Goal: Information Seeking & Learning: Check status

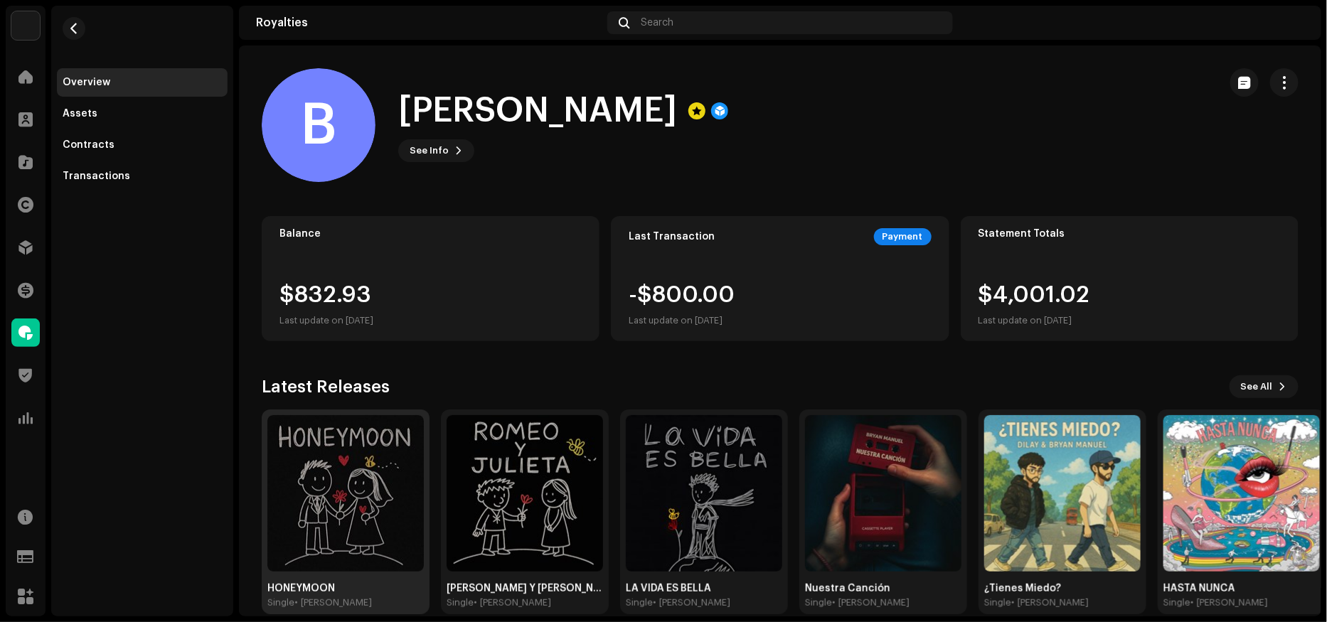
scroll to position [20, 0]
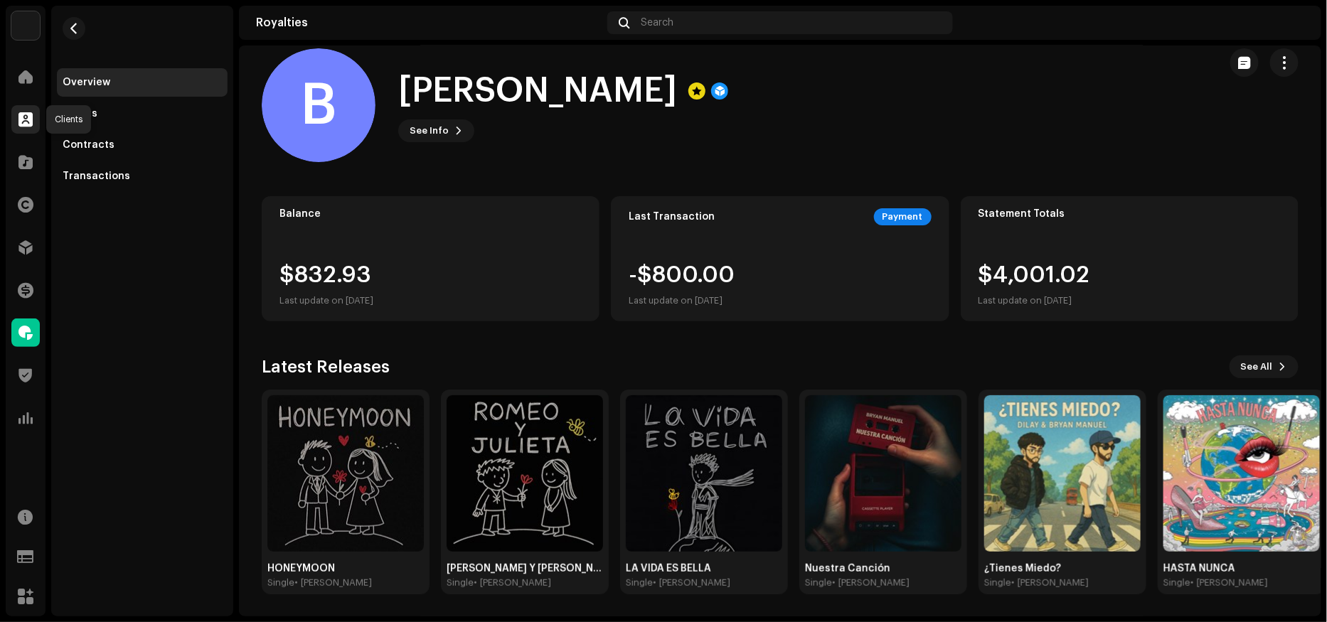
click at [28, 114] on span at bounding box center [25, 119] width 14 height 11
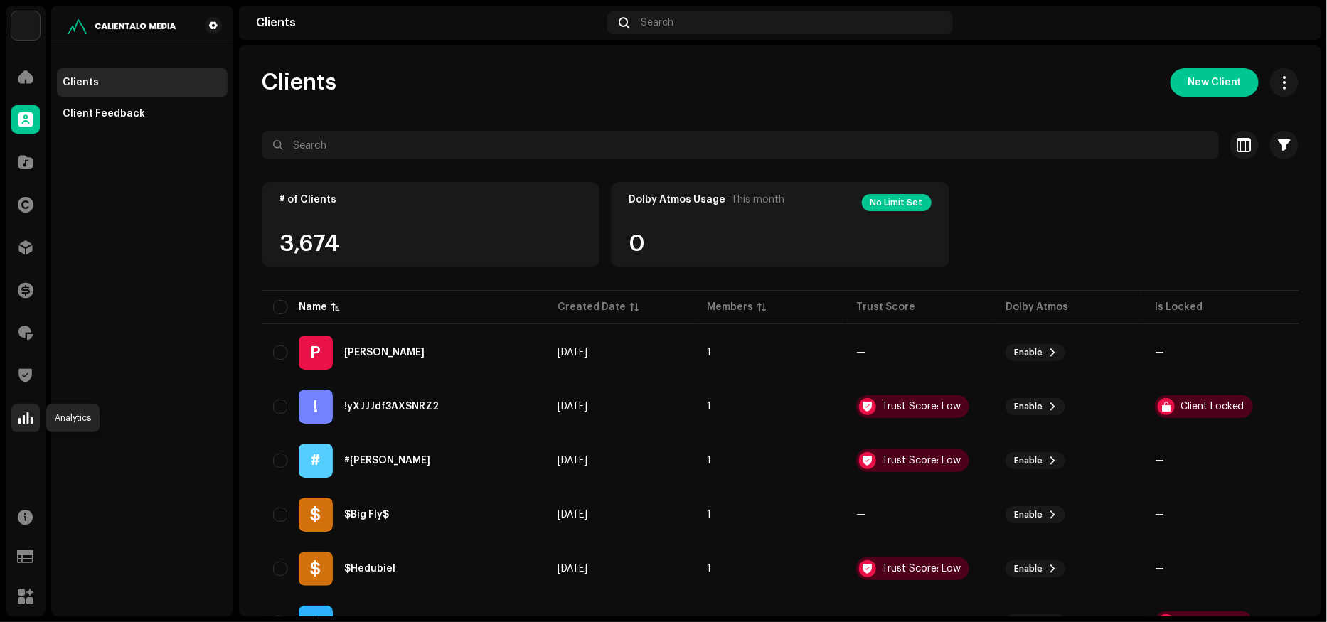
click at [28, 419] on span at bounding box center [25, 417] width 14 height 11
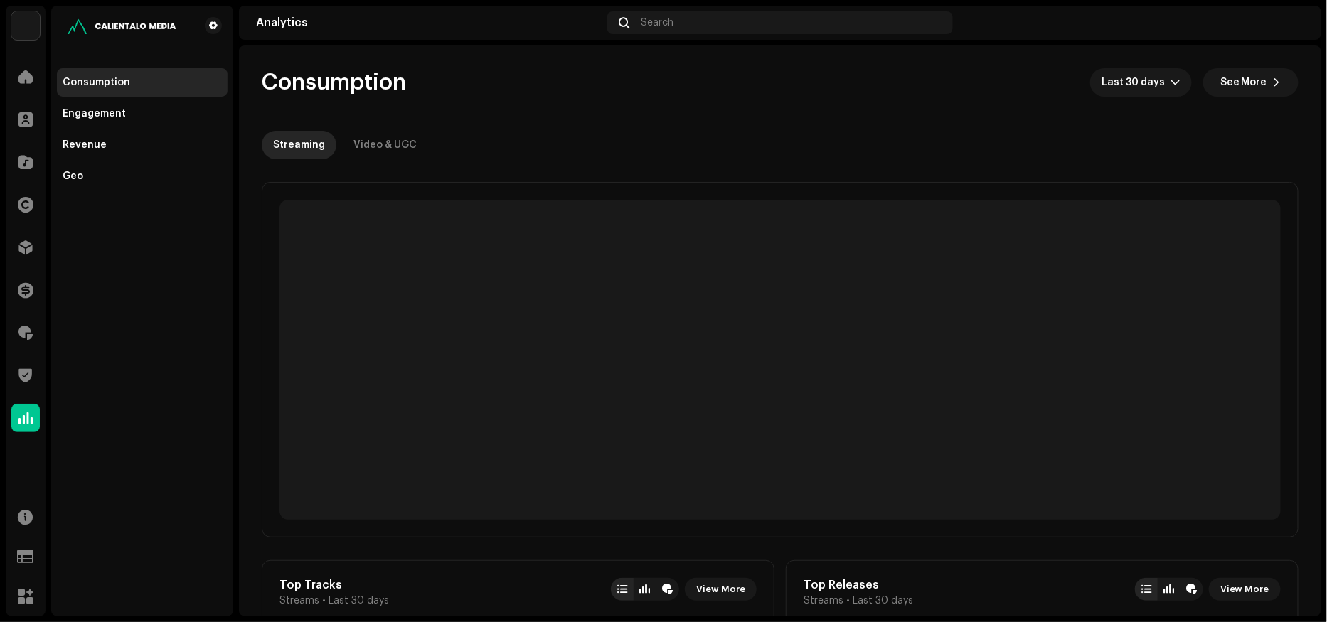
click at [26, 102] on div "Clients" at bounding box center [26, 120] width 40 height 40
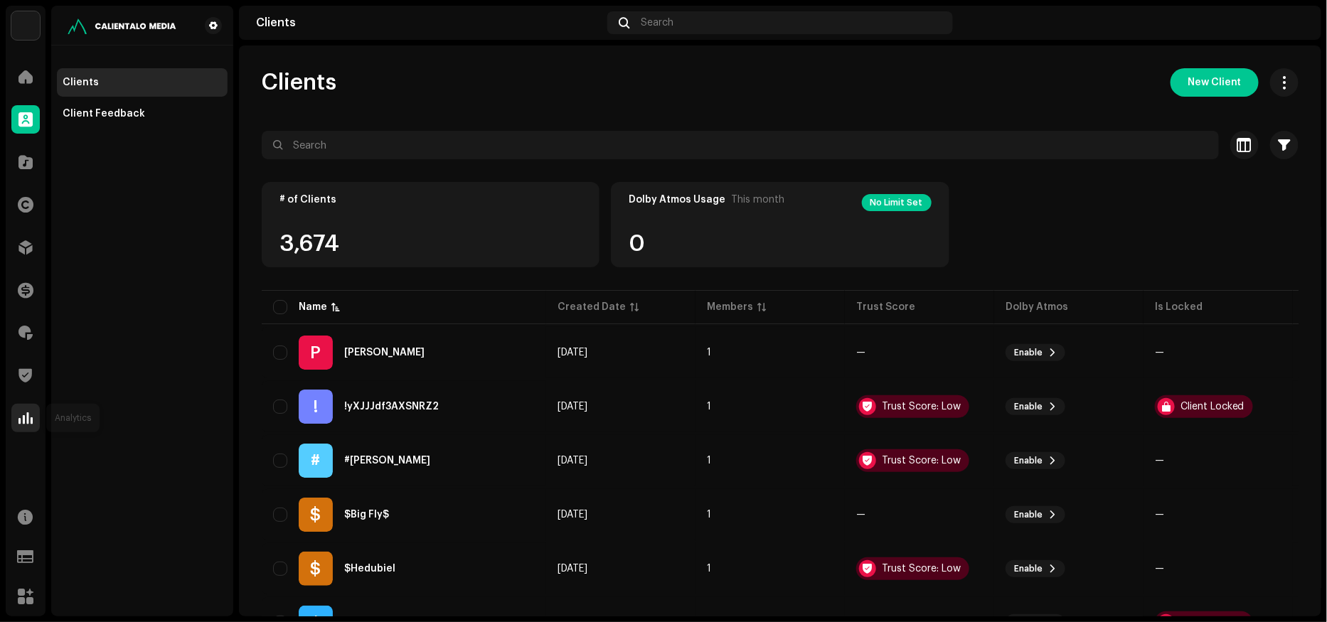
click at [19, 412] on span at bounding box center [25, 417] width 14 height 11
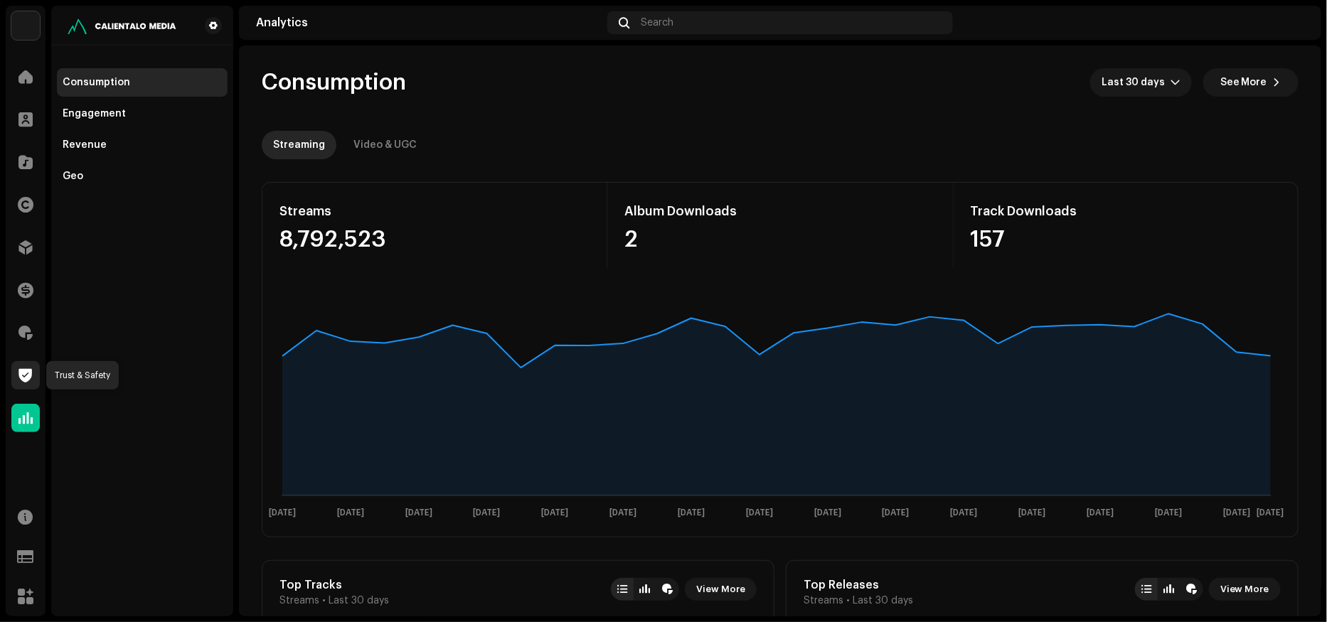
click at [26, 373] on span at bounding box center [26, 375] width 14 height 11
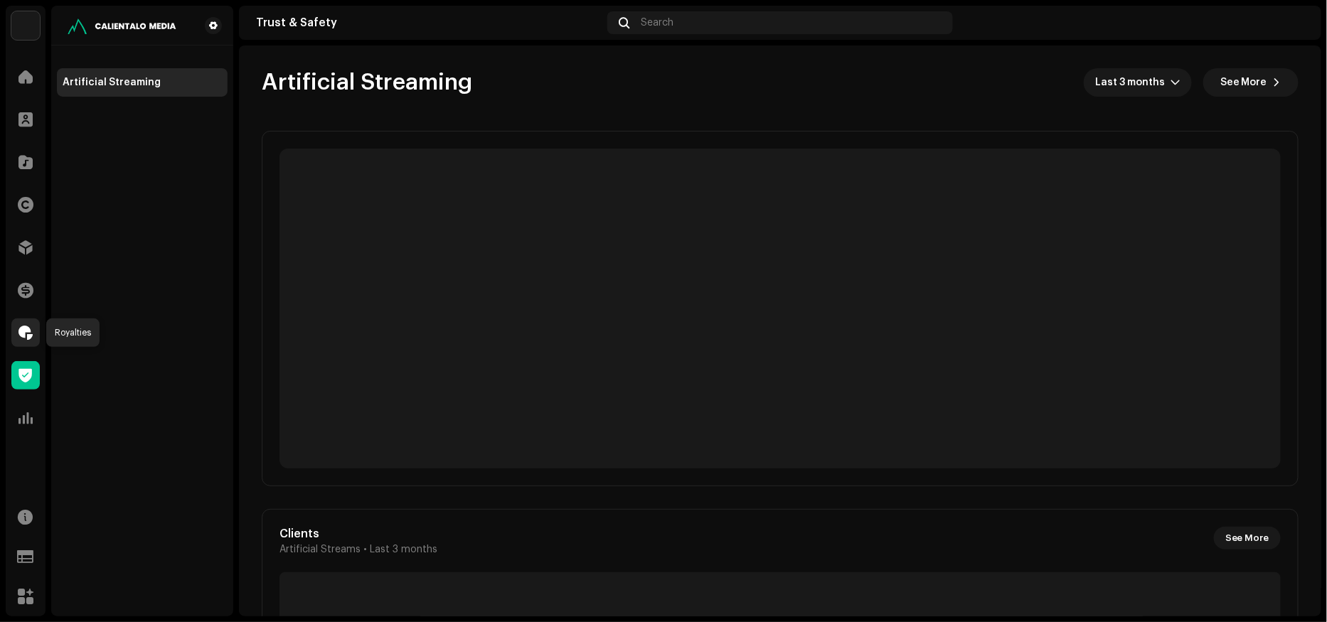
click at [25, 329] on span at bounding box center [25, 332] width 14 height 11
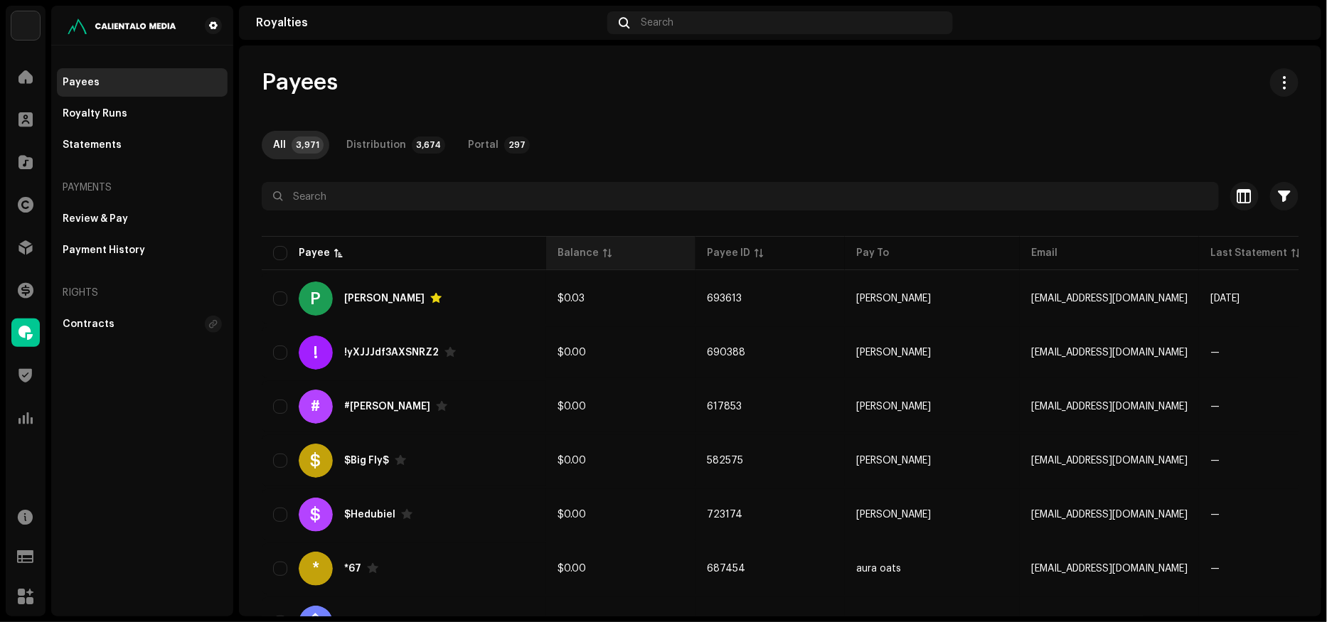
click at [583, 254] on div "Balance" at bounding box center [577, 253] width 41 height 14
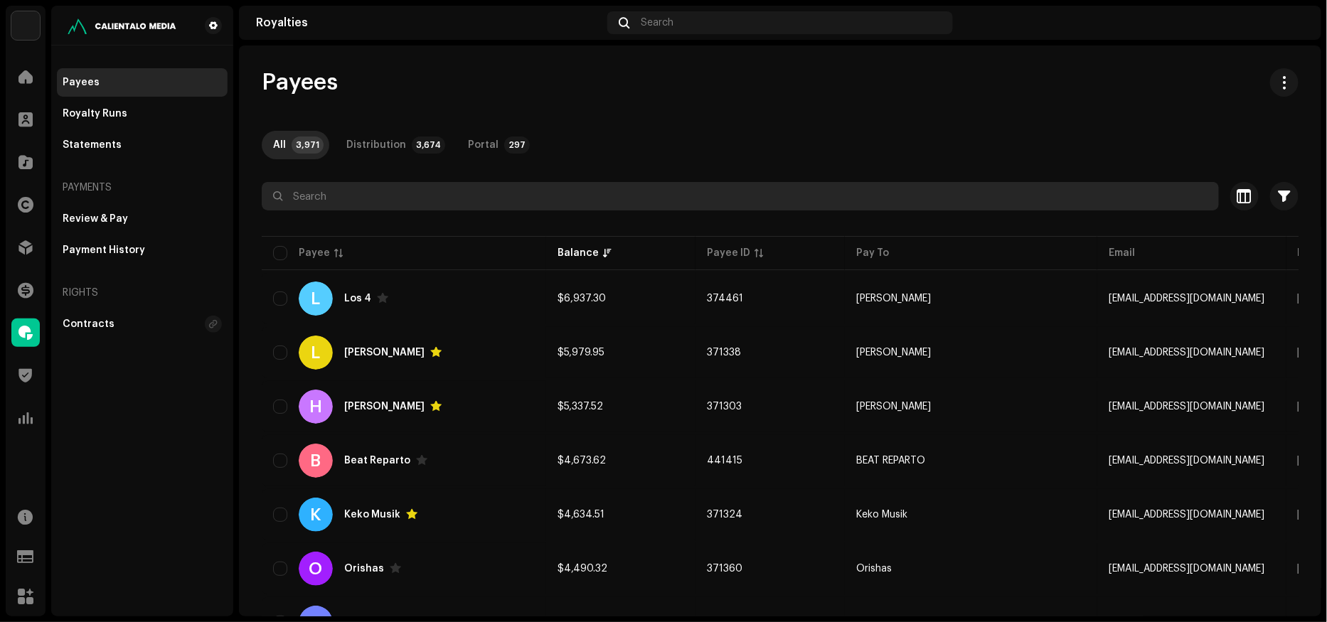
click at [347, 201] on input "text" at bounding box center [740, 196] width 957 height 28
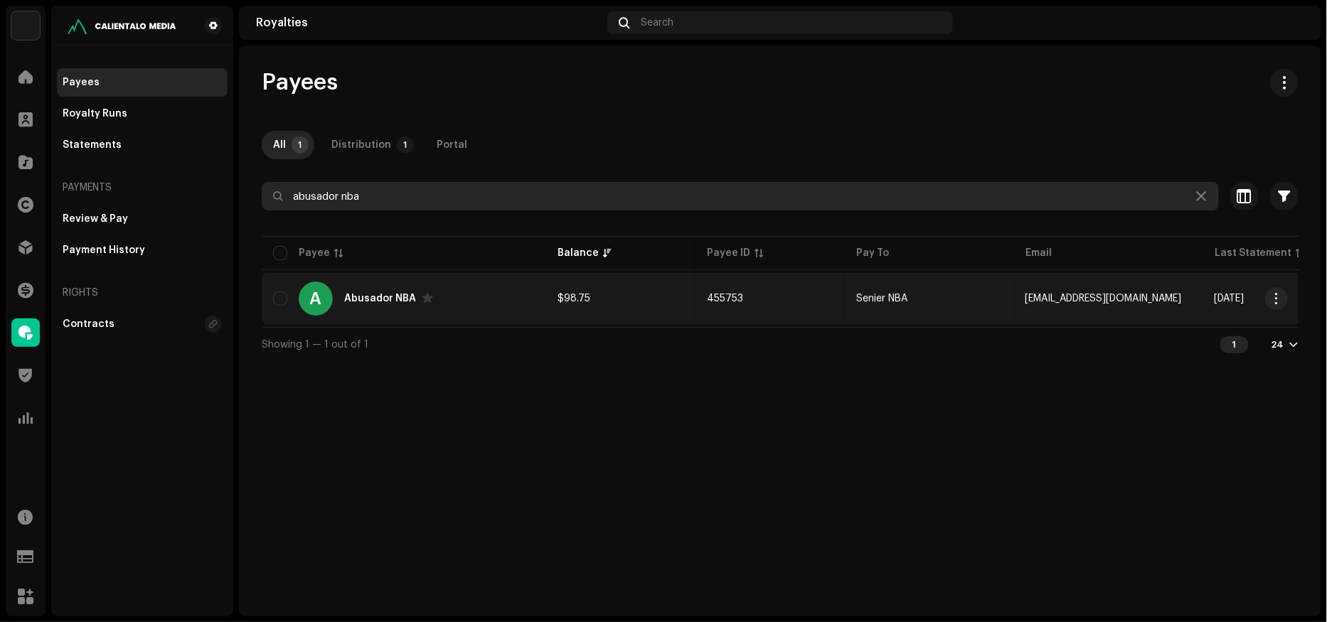
type input "abusador nba"
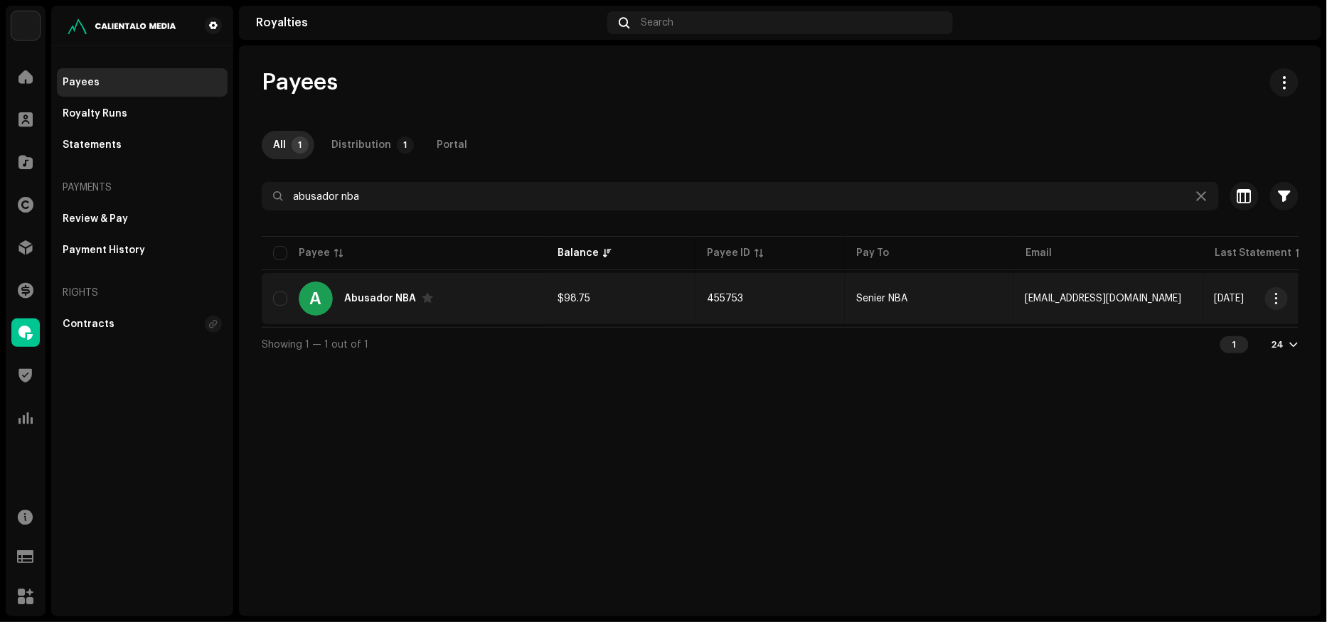
click at [384, 299] on div "Abusador NBA" at bounding box center [380, 299] width 72 height 10
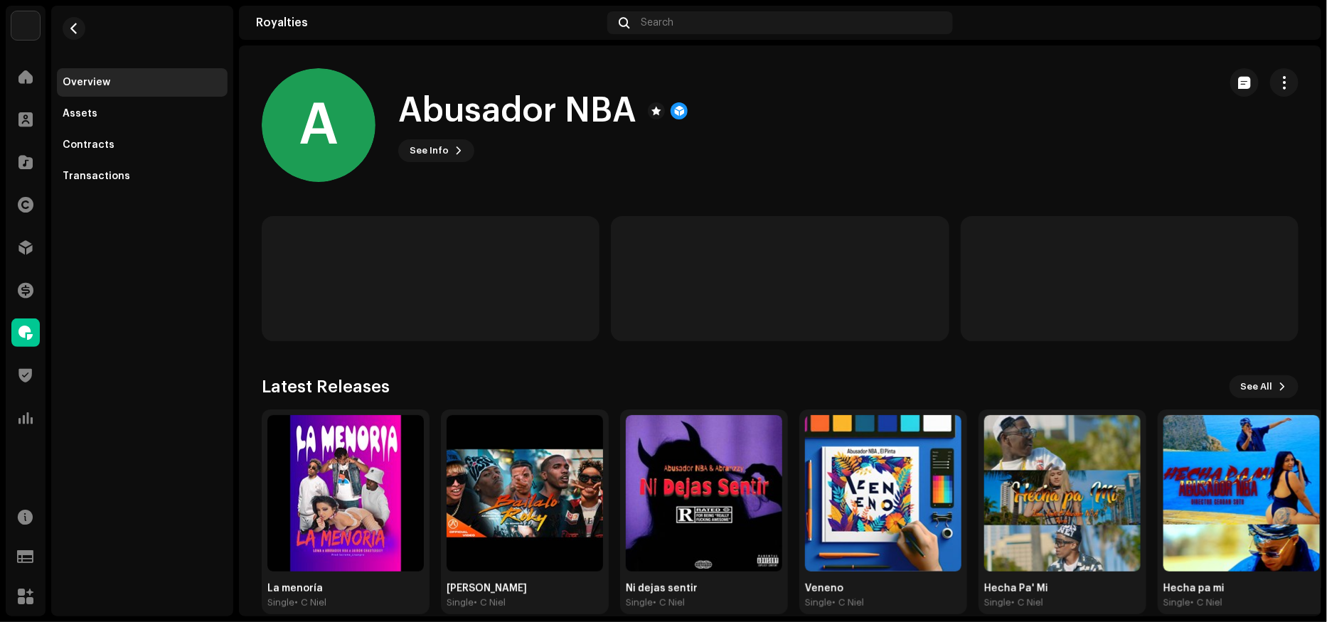
click at [441, 167] on div "A Abusador NBA See Info" at bounding box center [735, 125] width 946 height 114
click at [441, 160] on span "See Info" at bounding box center [429, 151] width 39 height 28
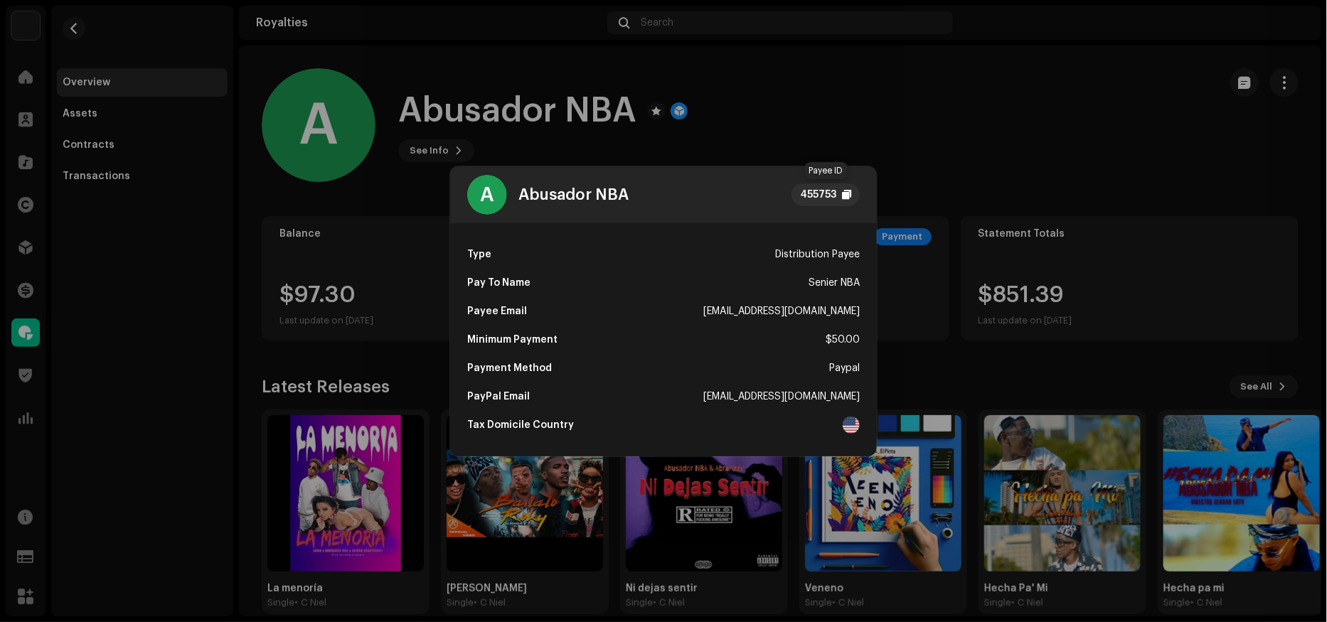
click at [849, 193] on div at bounding box center [846, 194] width 9 height 11
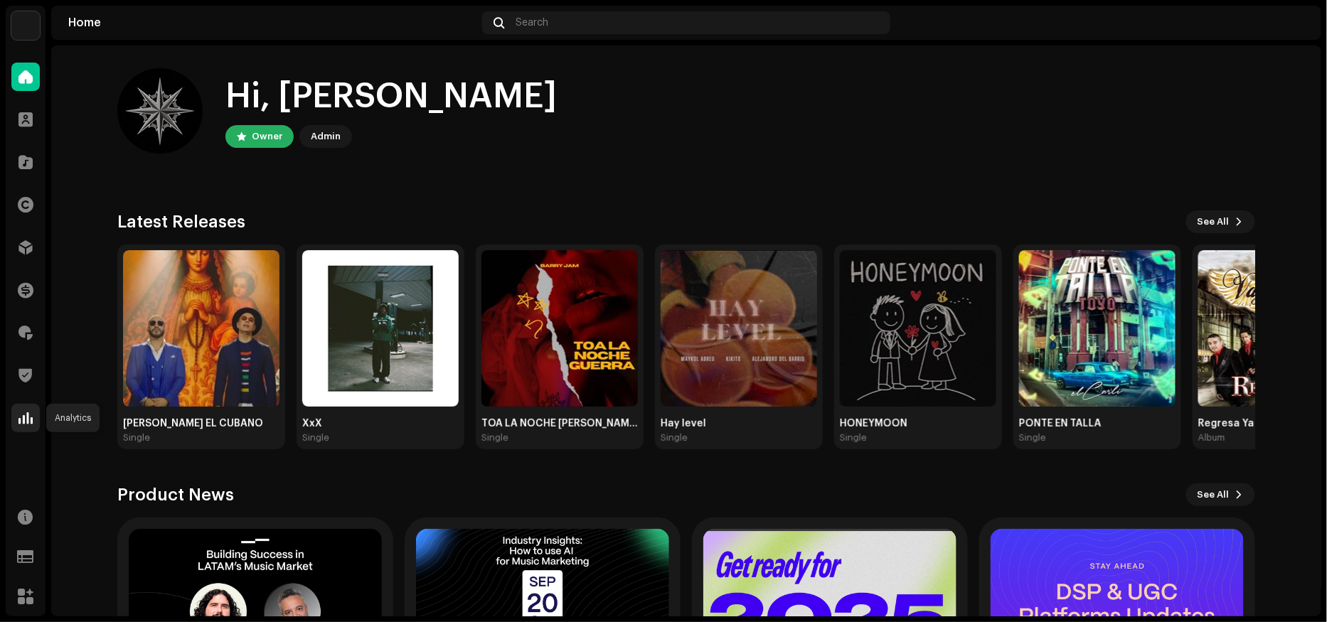
click at [26, 419] on span at bounding box center [25, 417] width 14 height 11
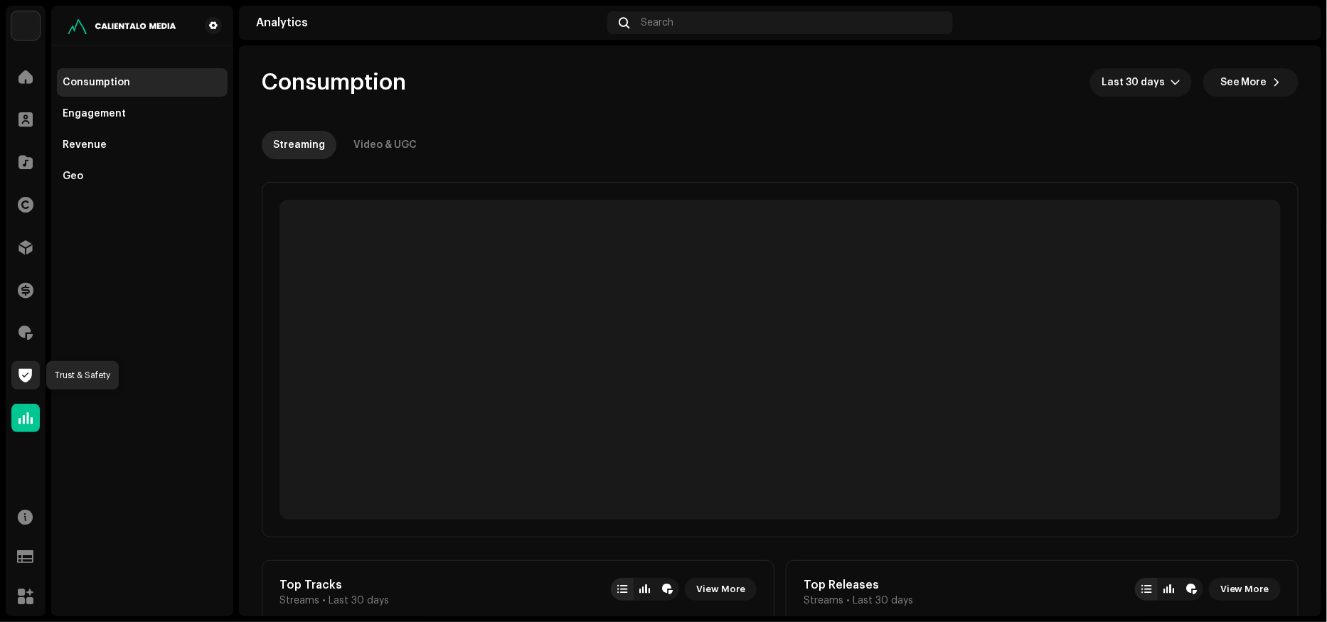
click at [27, 385] on div at bounding box center [25, 375] width 28 height 28
click at [26, 341] on div at bounding box center [25, 333] width 28 height 28
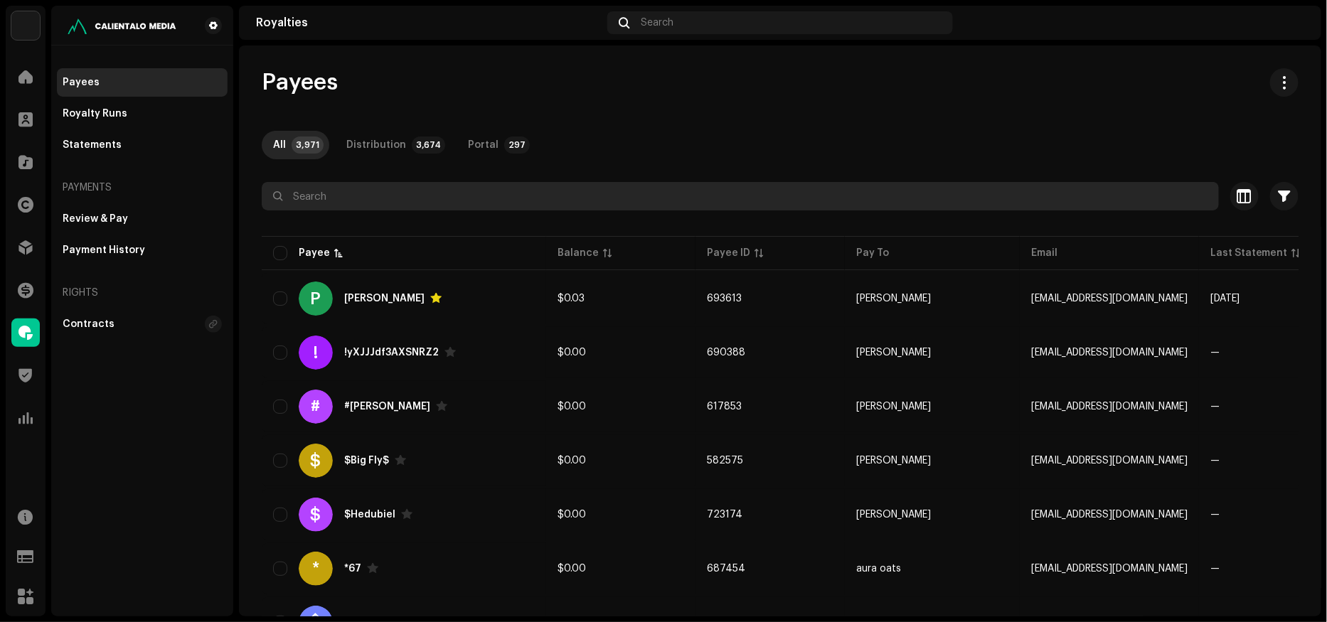
click at [348, 192] on input "text" at bounding box center [740, 196] width 957 height 28
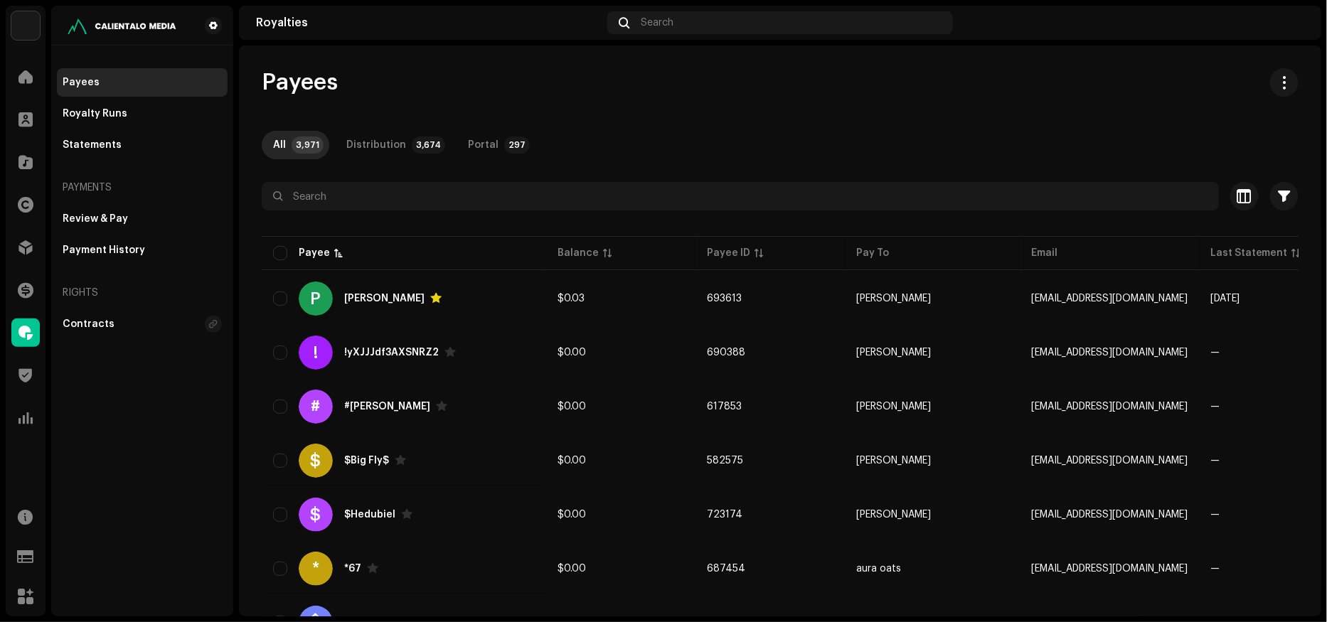
click at [101, 132] on div "Statements" at bounding box center [142, 145] width 171 height 28
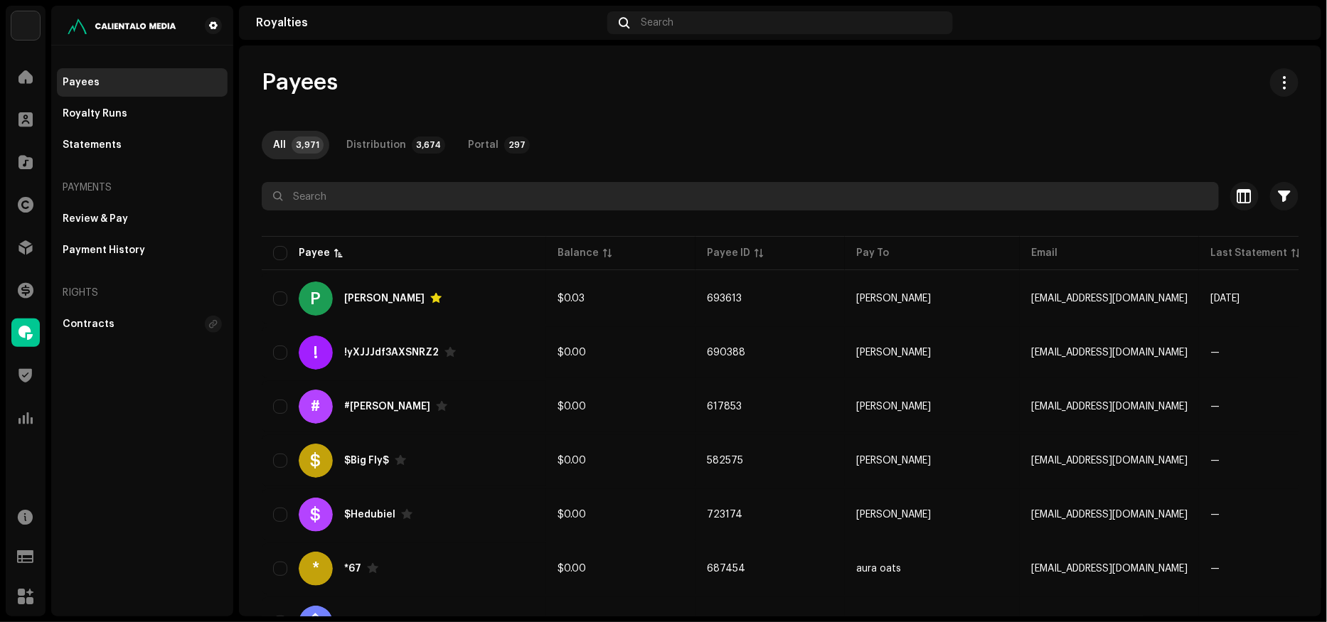
click at [341, 191] on input "text" at bounding box center [740, 196] width 957 height 28
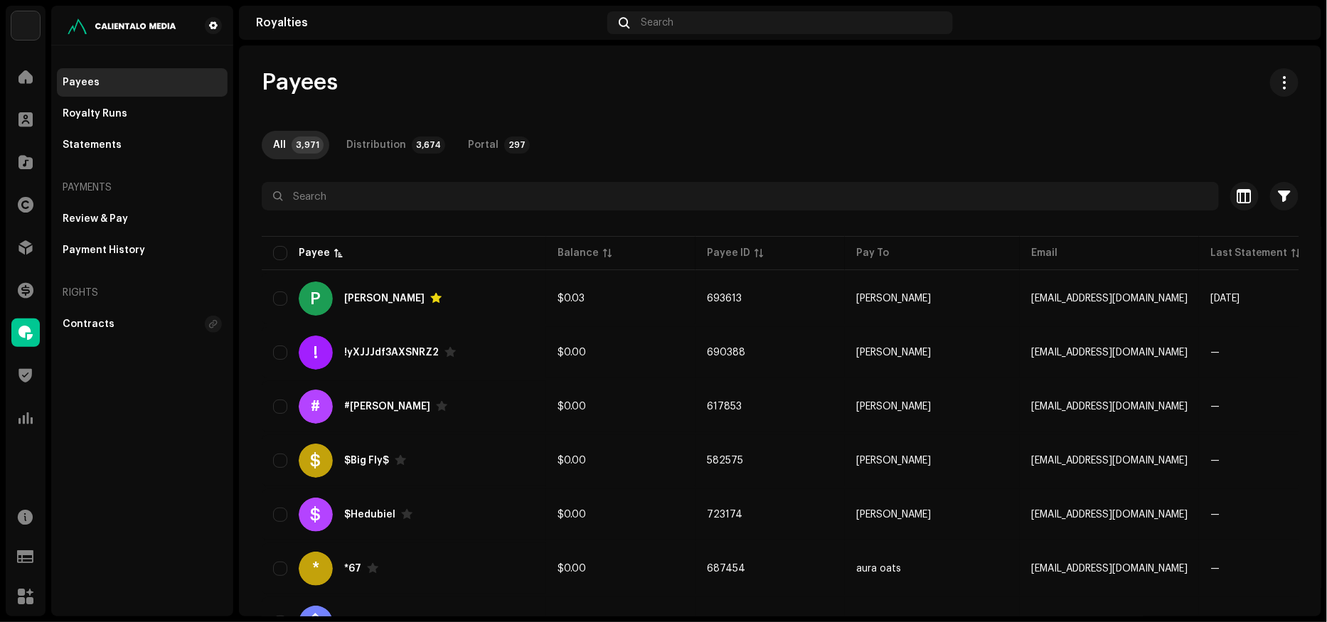
click at [93, 149] on div "Statements" at bounding box center [92, 144] width 59 height 11
click at [95, 143] on div "Statements" at bounding box center [92, 144] width 59 height 11
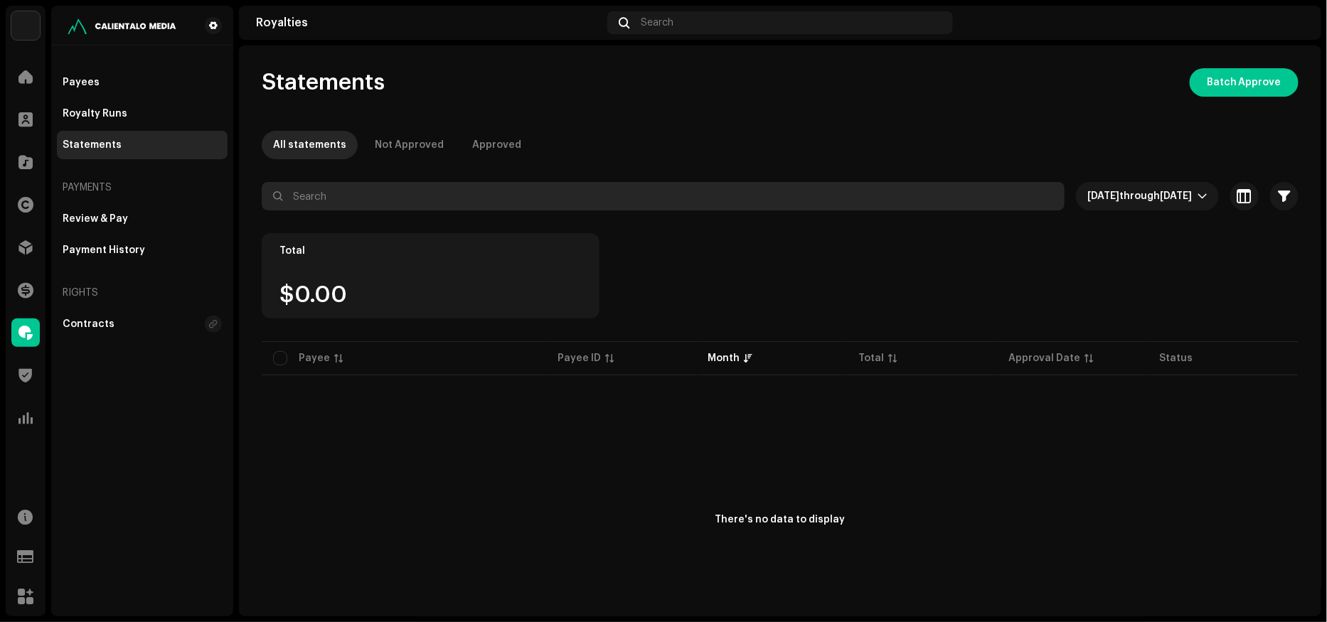
click at [337, 201] on input "text" at bounding box center [663, 196] width 803 height 28
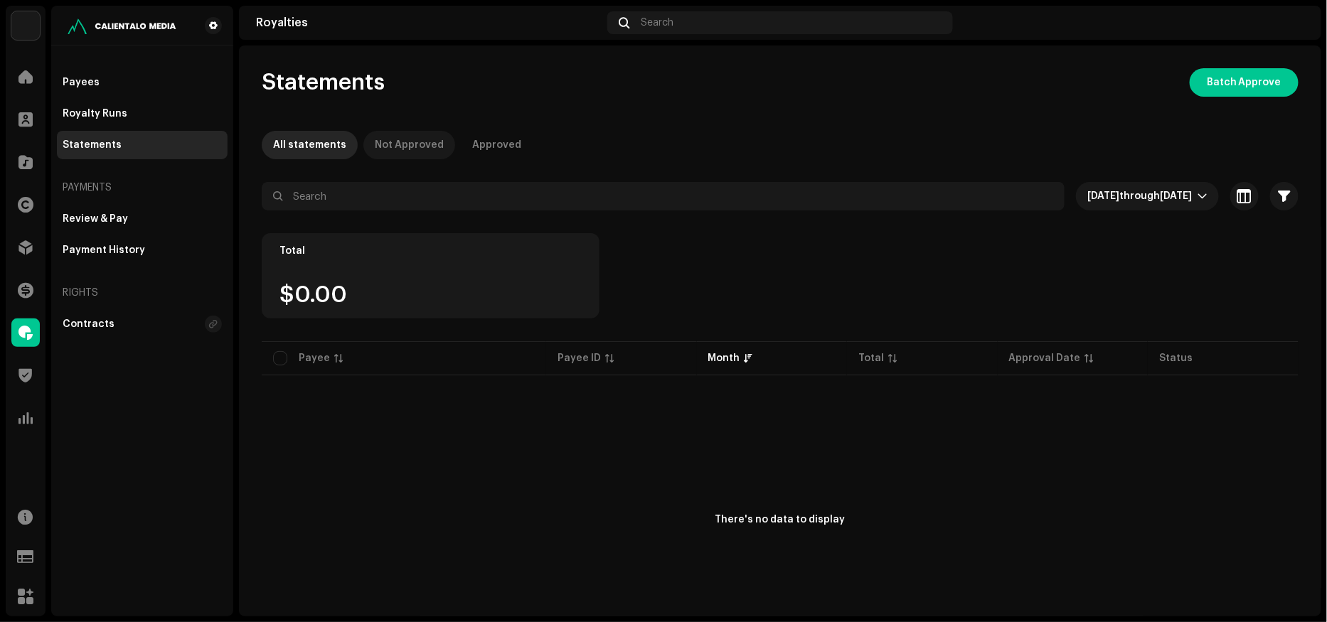
click at [412, 144] on div "Not Approved" at bounding box center [409, 145] width 69 height 28
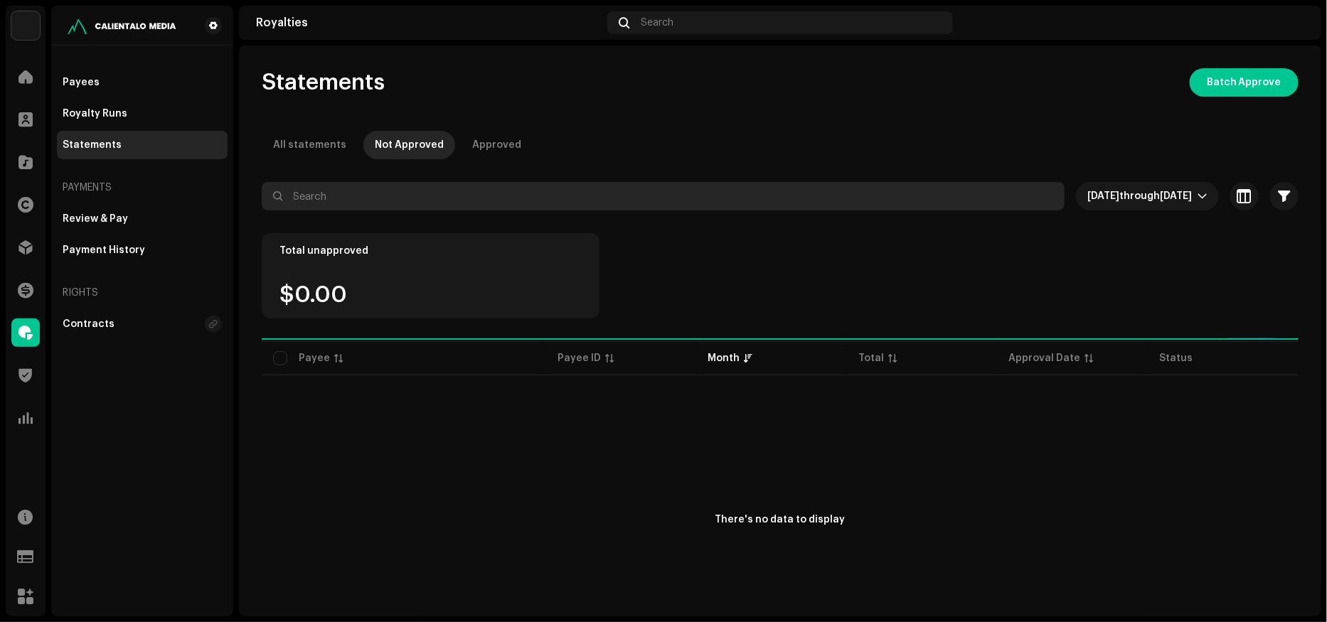
click at [380, 193] on input "text" at bounding box center [663, 196] width 803 height 28
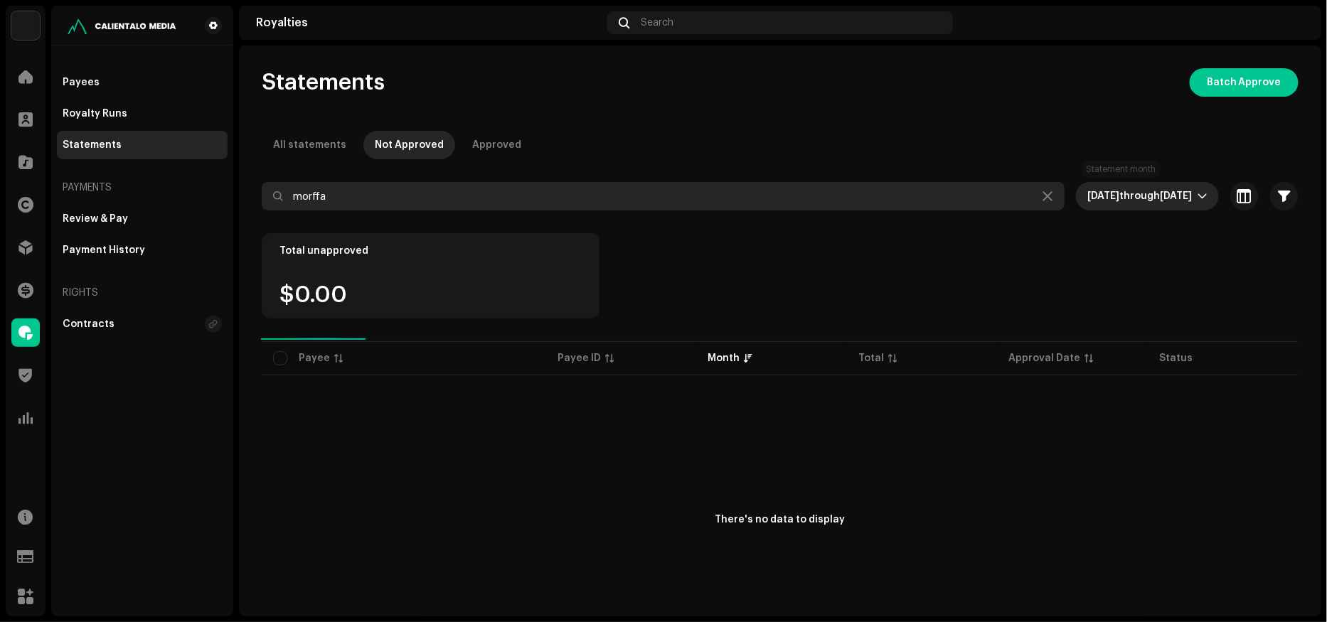
type input "morffa"
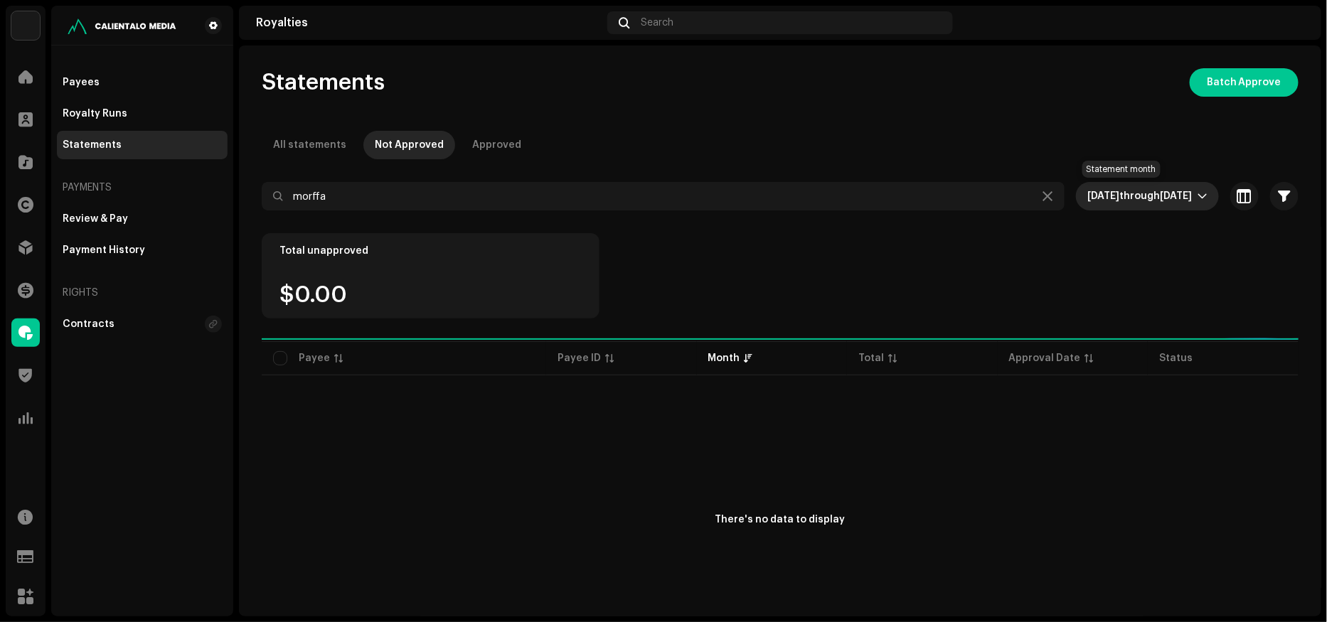
click at [1160, 191] on span "[DATE]" at bounding box center [1176, 196] width 32 height 10
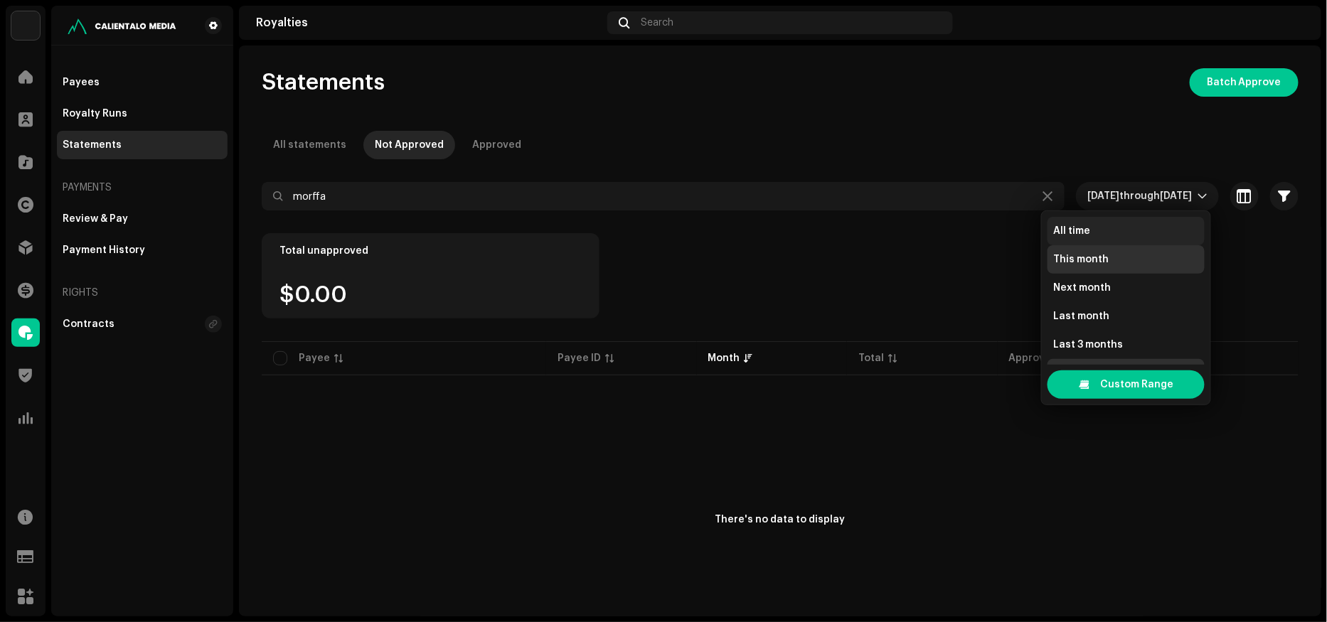
click at [1098, 229] on li "All time" at bounding box center [1125, 231] width 157 height 28
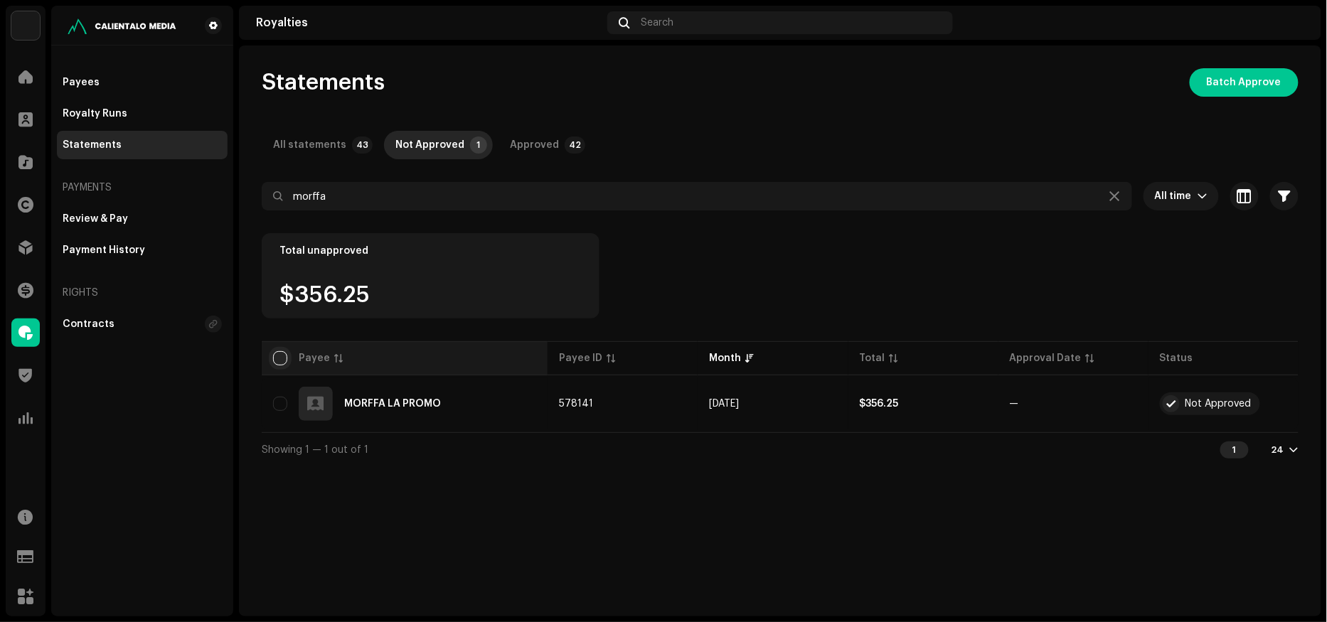
click at [284, 356] on input "checkbox" at bounding box center [280, 358] width 14 height 14
checkbox input "true"
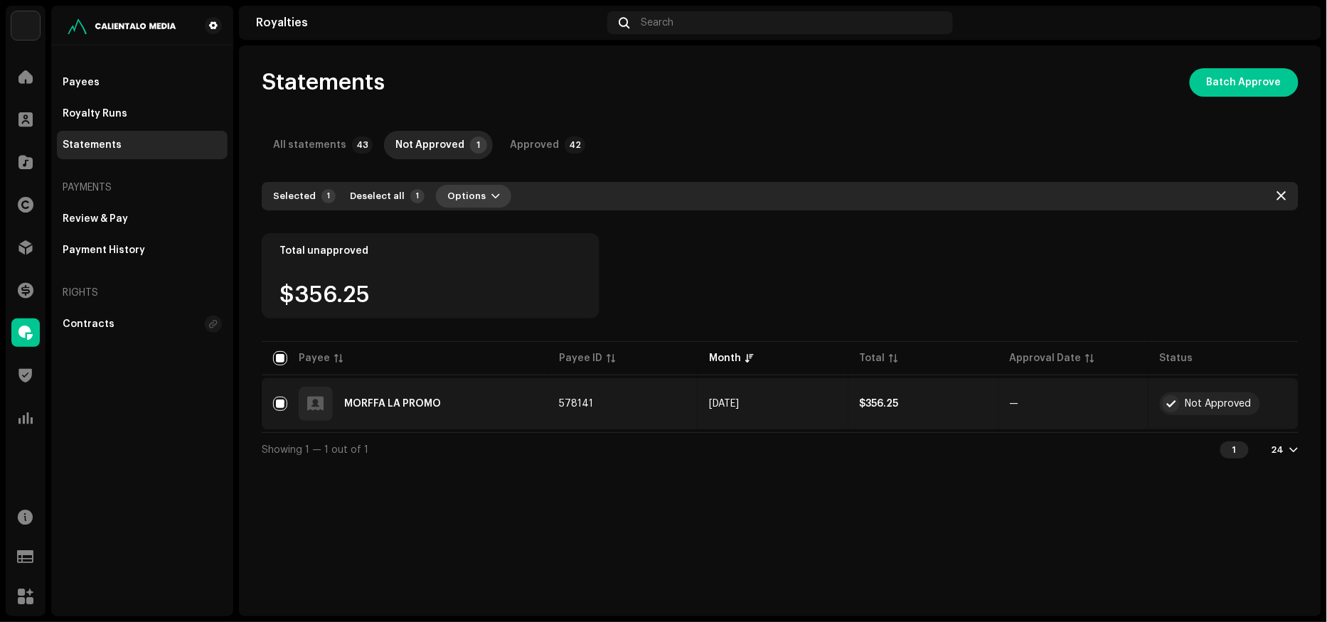
click at [491, 191] on span "button" at bounding box center [495, 196] width 9 height 11
click at [476, 223] on span "Approve" at bounding box center [461, 228] width 43 height 11
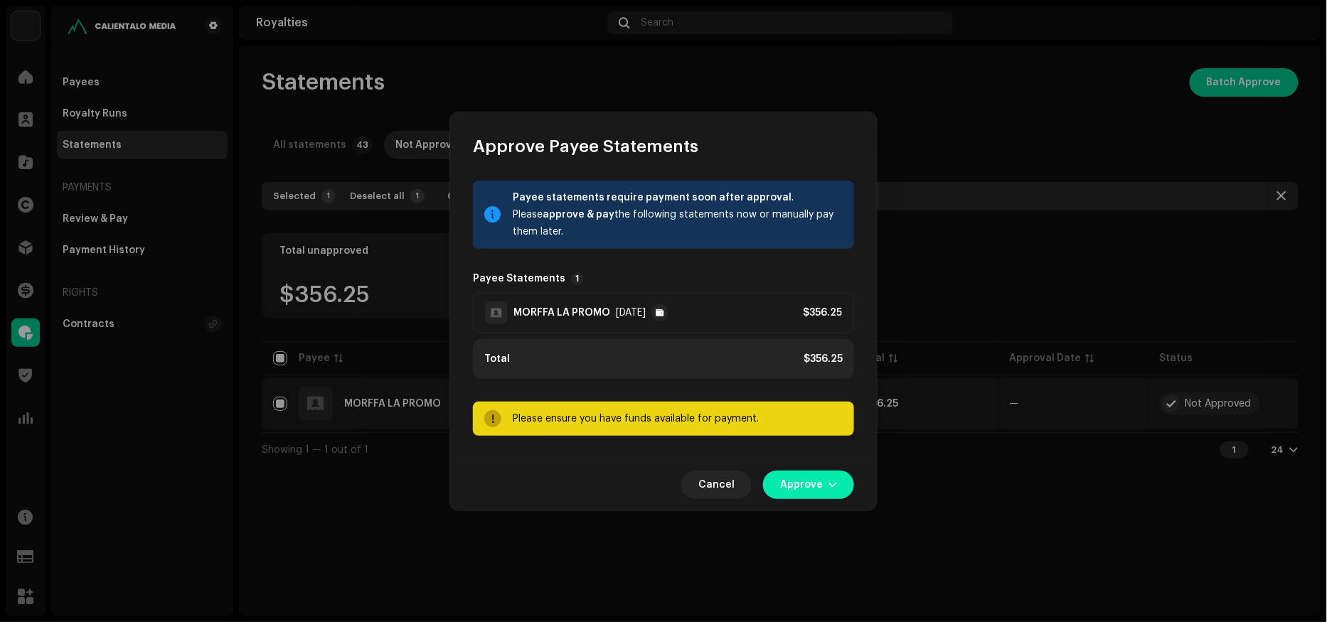
click at [831, 487] on span "button" at bounding box center [832, 484] width 9 height 11
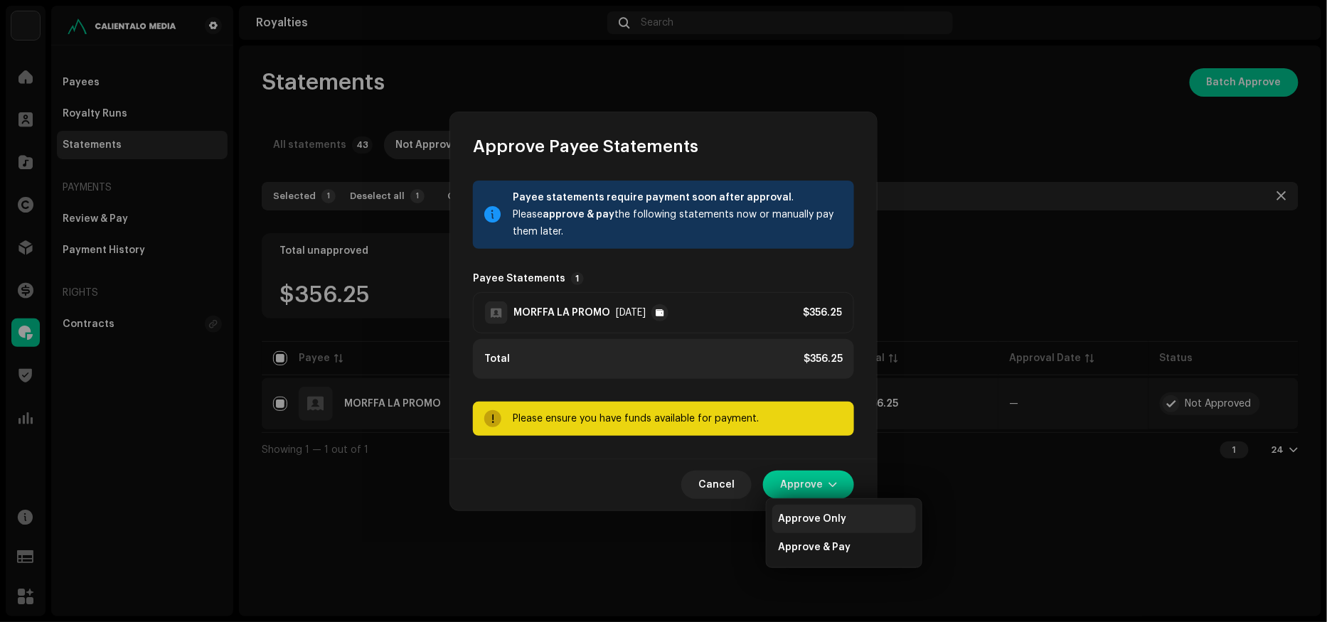
click at [822, 518] on span "Approve Only" at bounding box center [812, 518] width 68 height 11
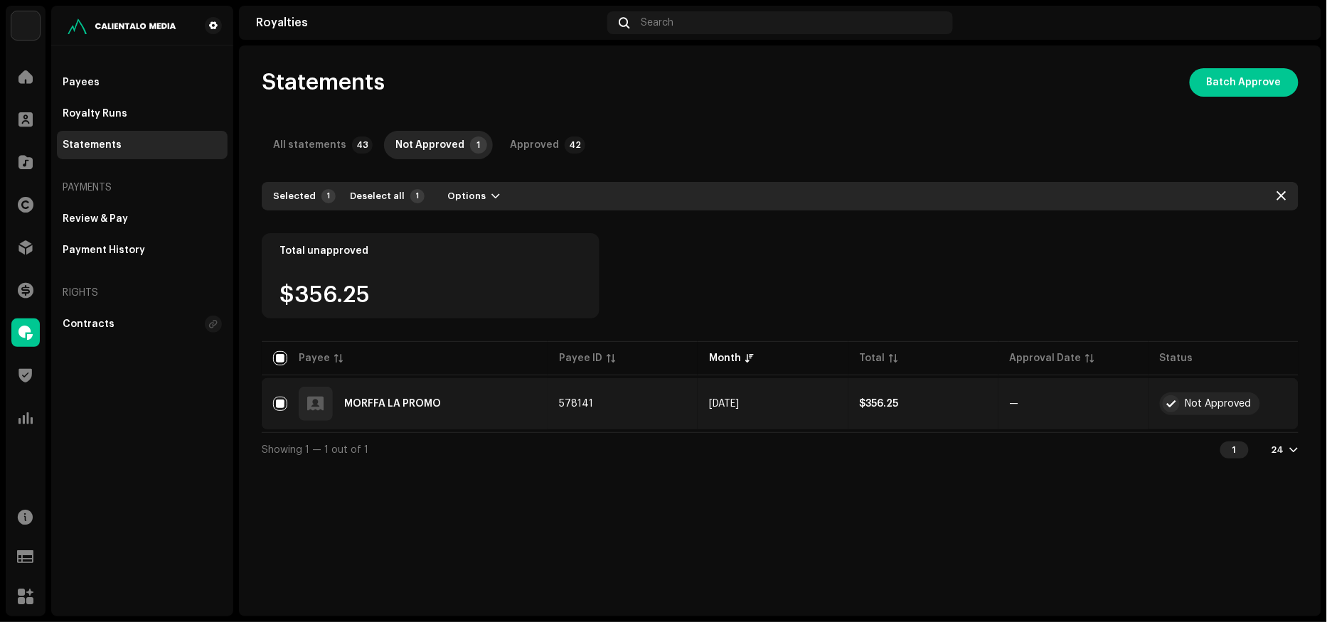
checkbox input "false"
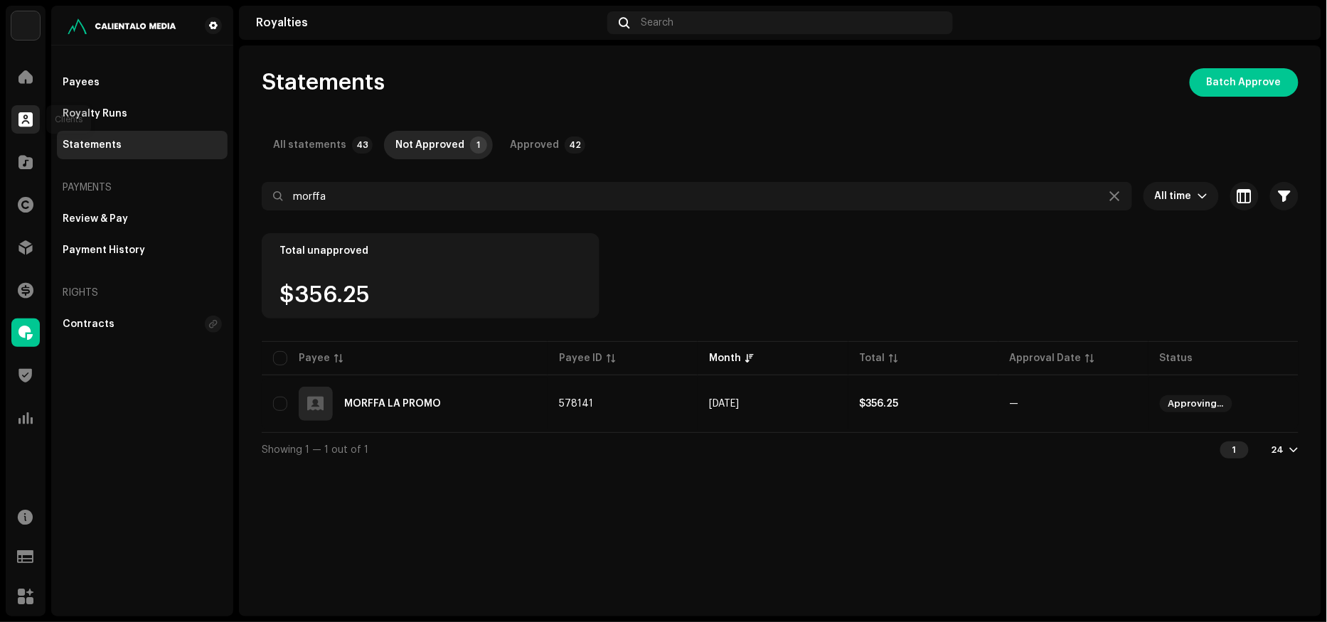
click at [13, 120] on div at bounding box center [25, 119] width 28 height 28
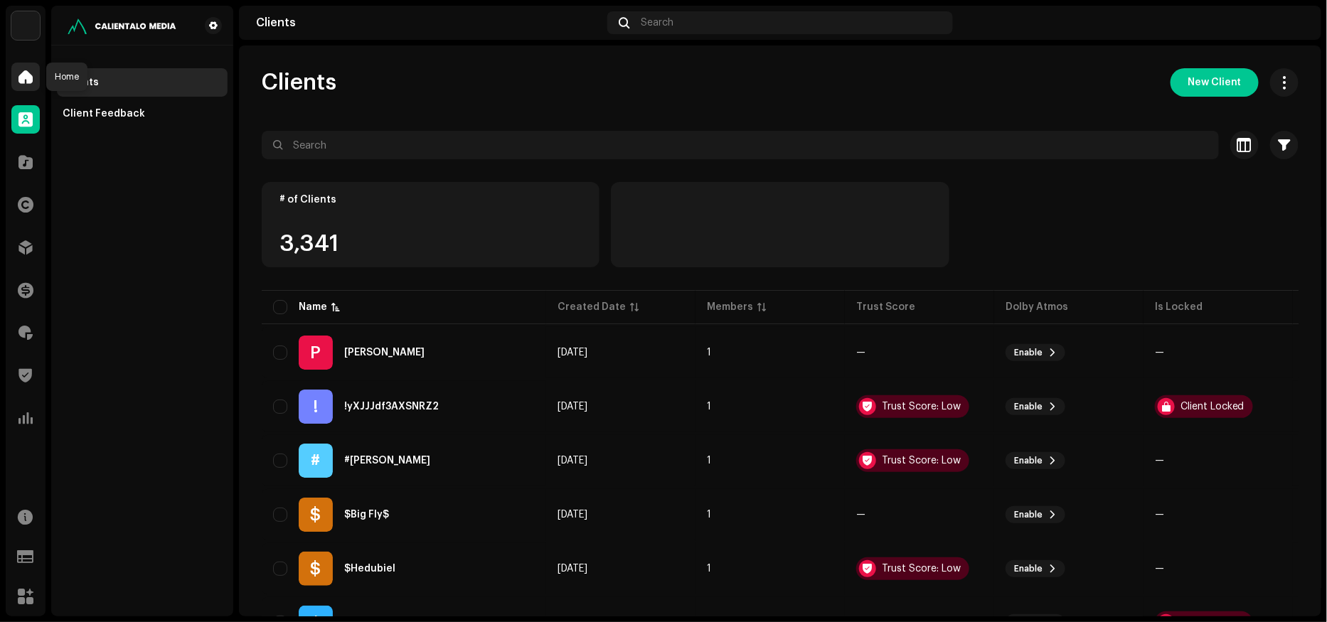
click at [24, 79] on span at bounding box center [25, 76] width 14 height 11
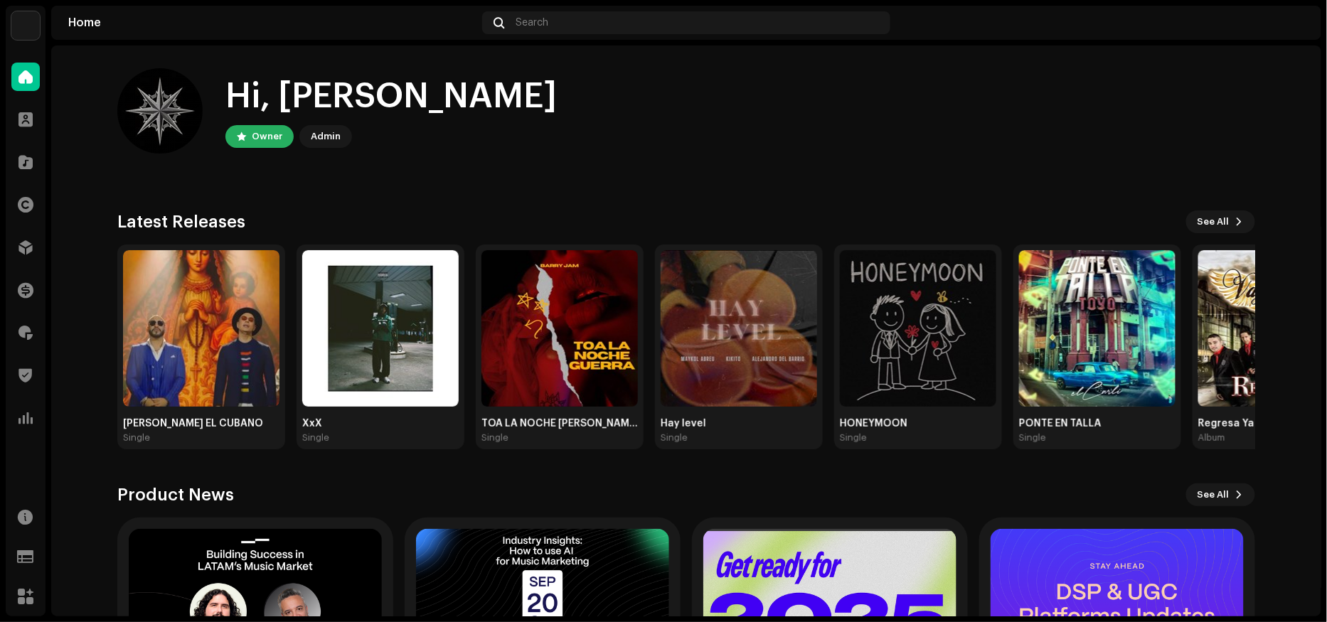
click at [1296, 26] on img at bounding box center [1292, 22] width 23 height 23
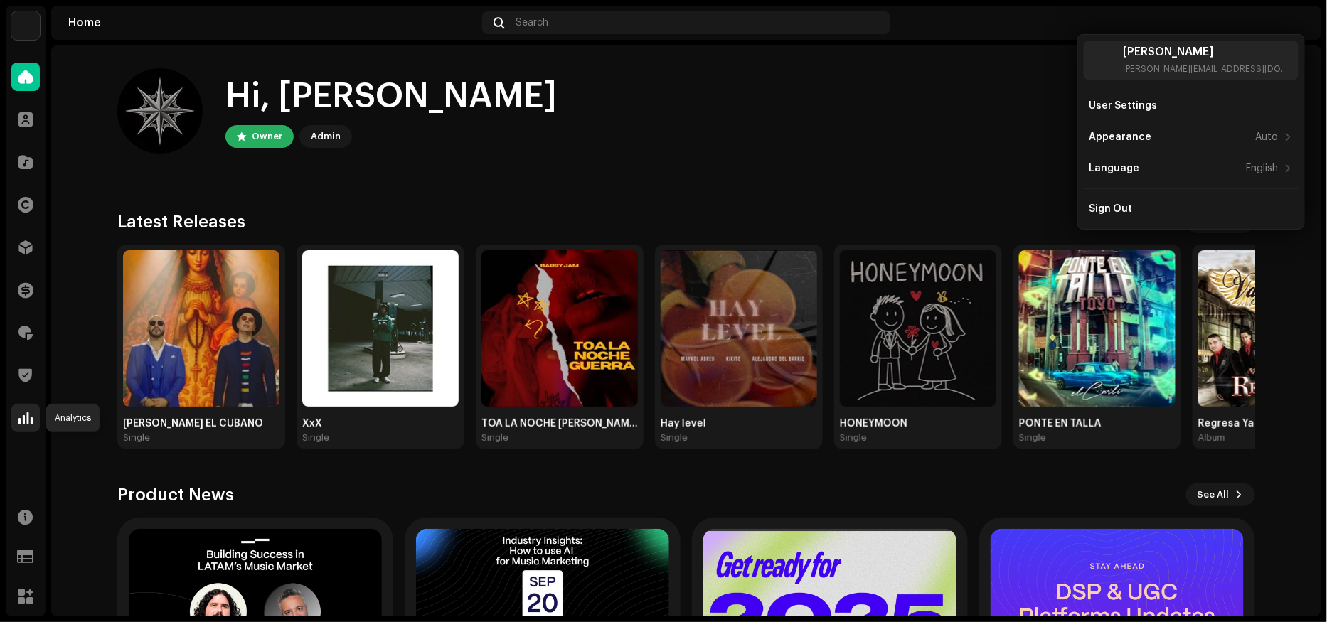
click at [18, 417] on span at bounding box center [25, 417] width 14 height 11
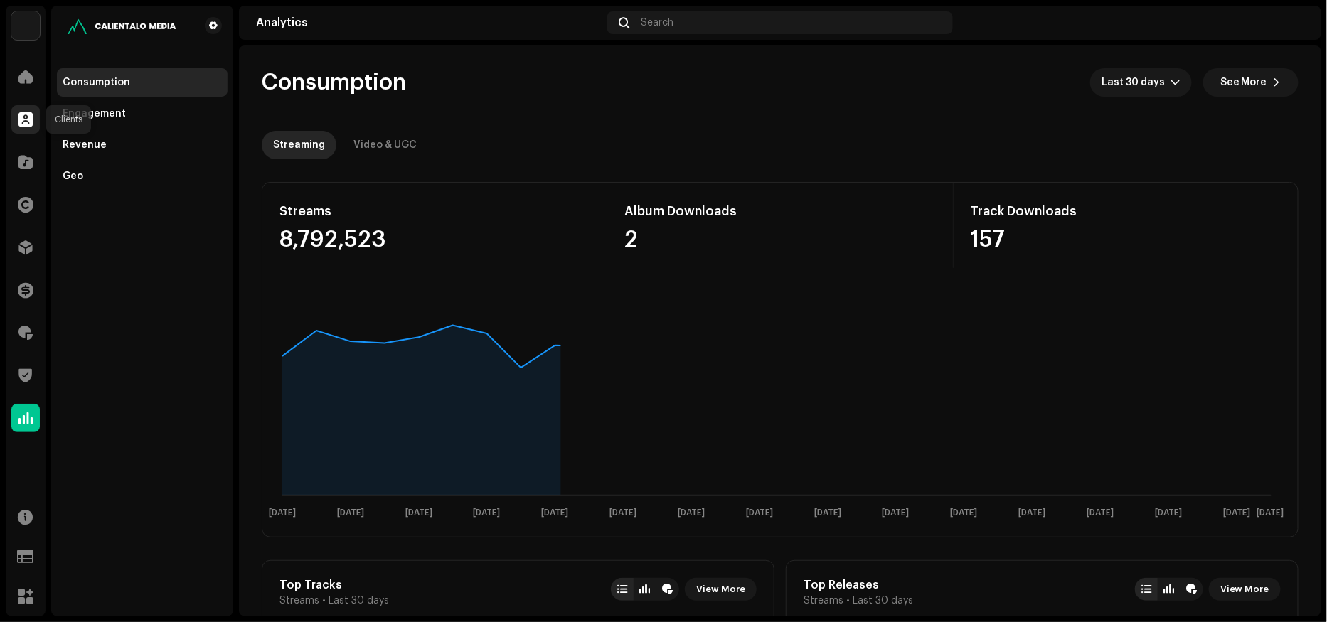
click at [17, 120] on div at bounding box center [25, 119] width 28 height 28
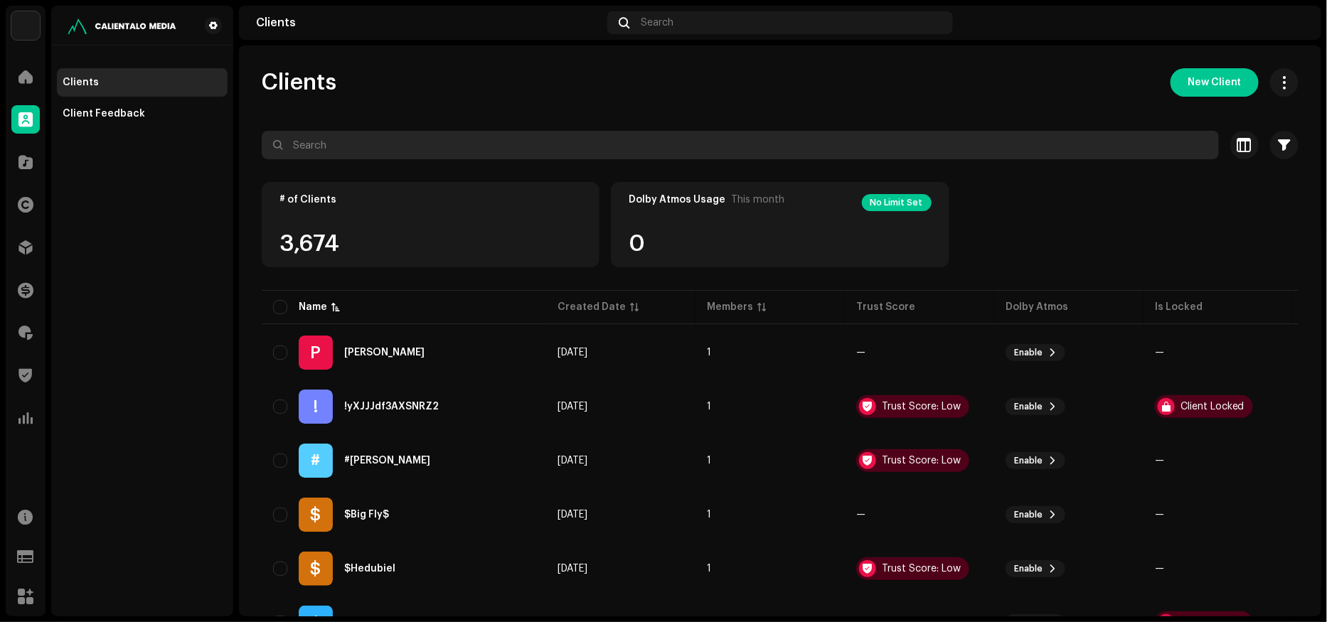
click at [329, 150] on input "text" at bounding box center [740, 145] width 957 height 28
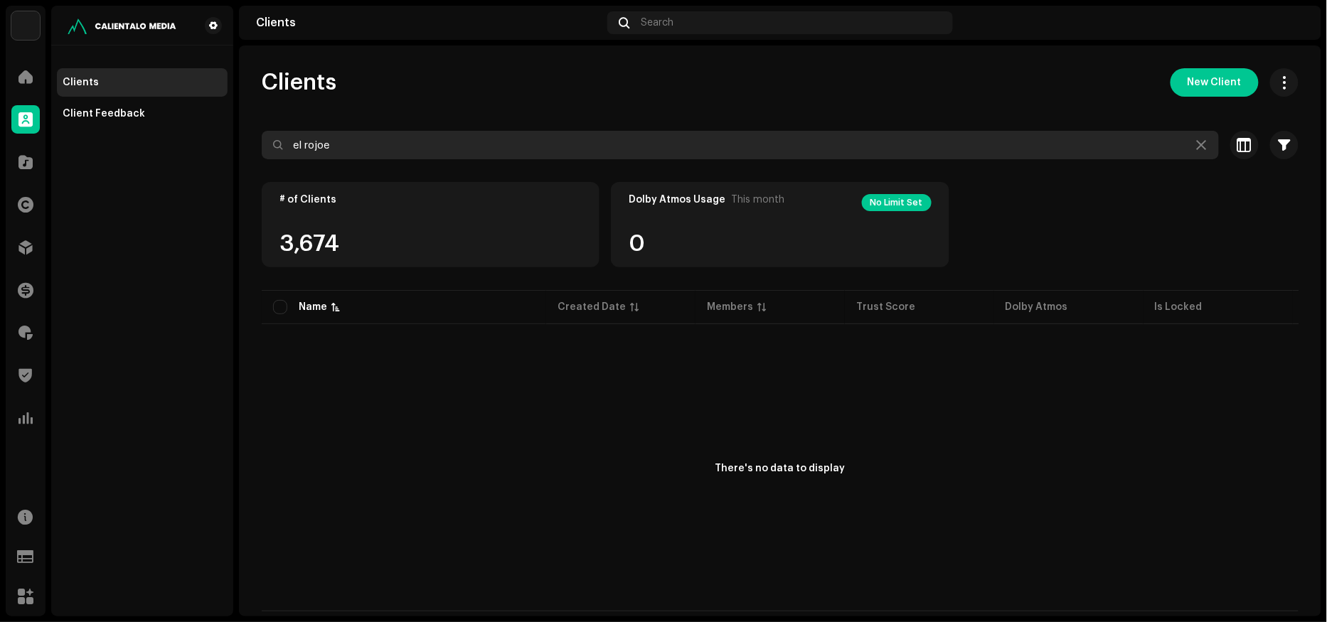
click at [364, 145] on input "el rojoe" at bounding box center [740, 145] width 957 height 28
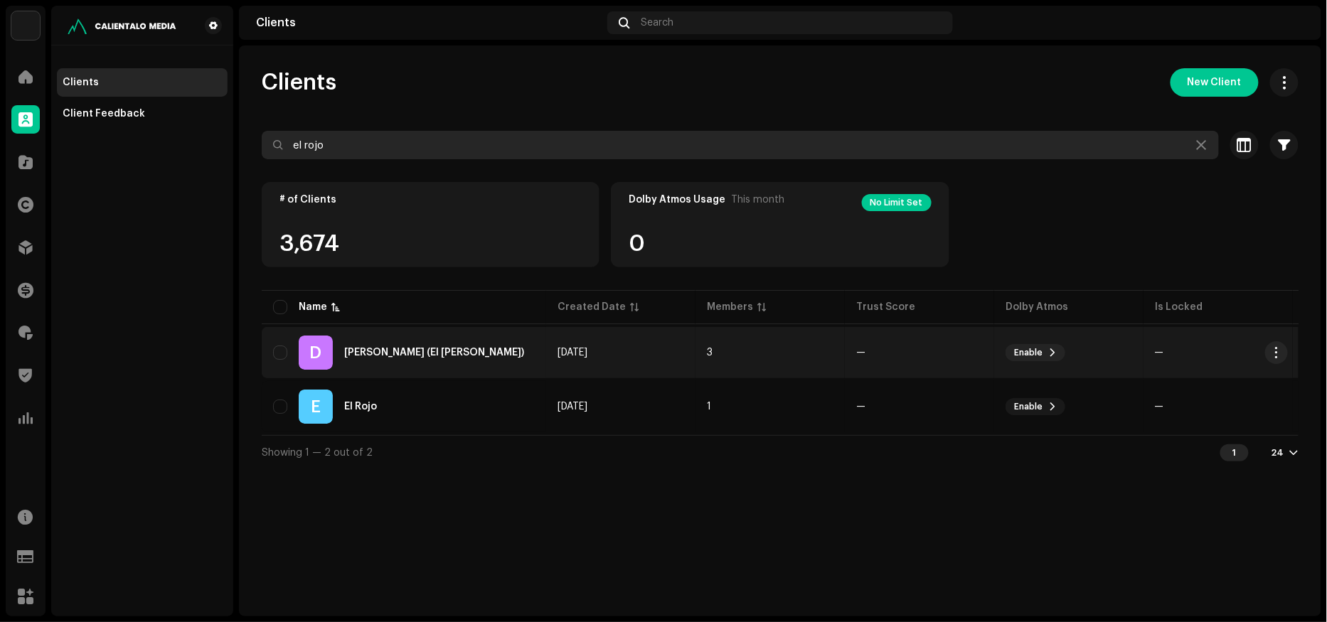
type input "el rojo"
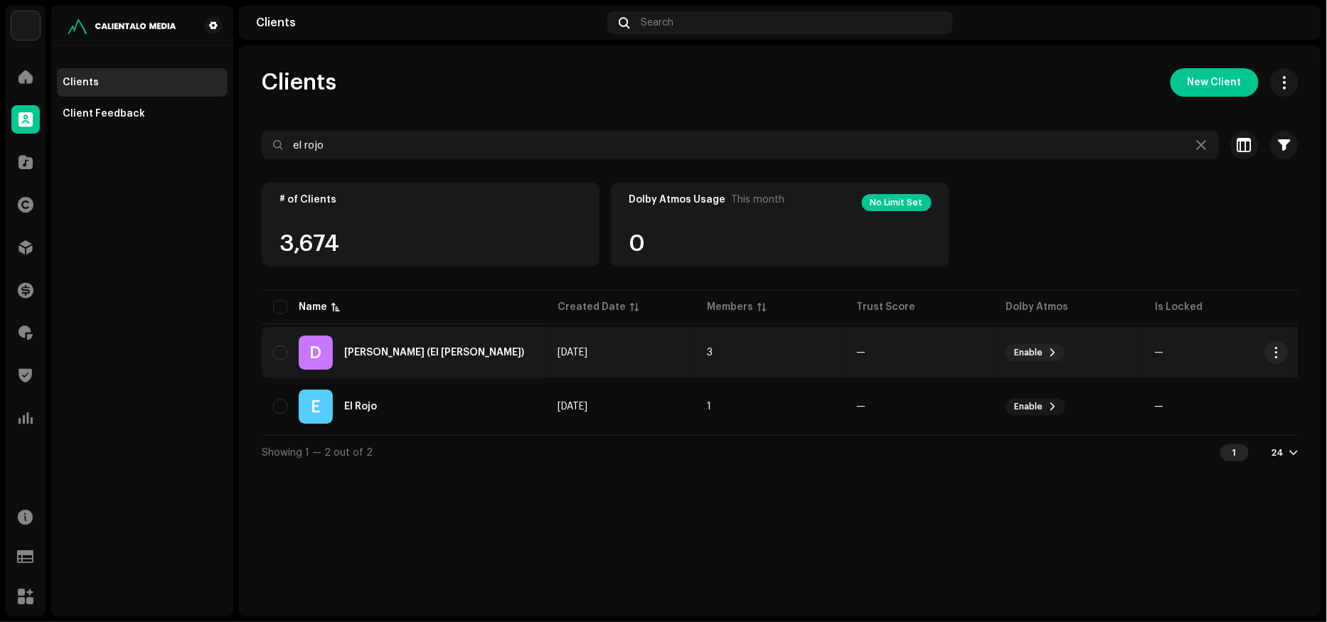
click at [445, 356] on div "[PERSON_NAME] (El [PERSON_NAME])" at bounding box center [434, 353] width 180 height 10
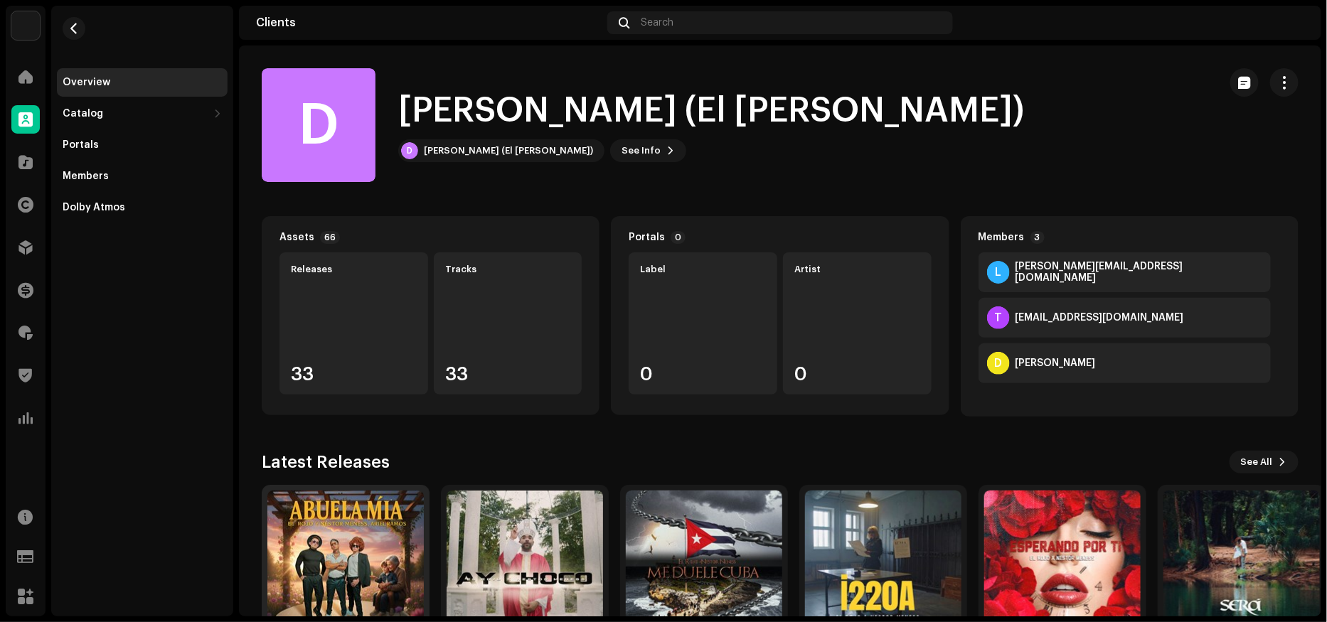
click at [347, 532] on img at bounding box center [345, 569] width 156 height 156
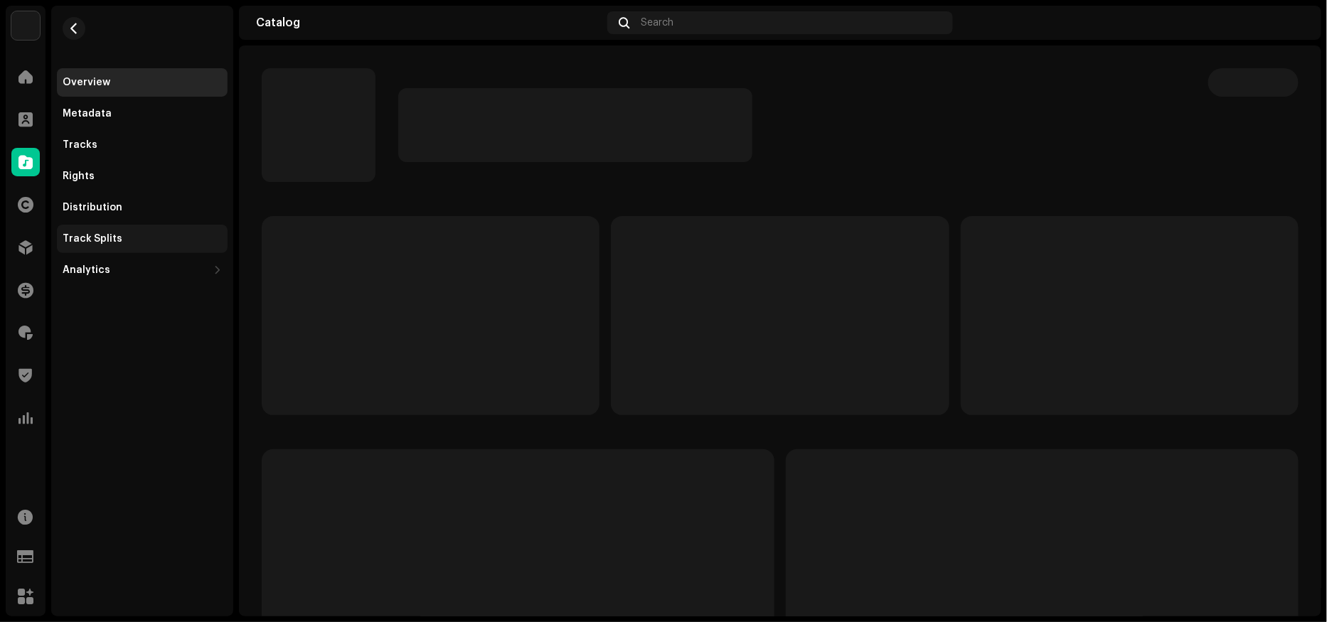
click at [99, 240] on div "Track Splits" at bounding box center [93, 238] width 60 height 11
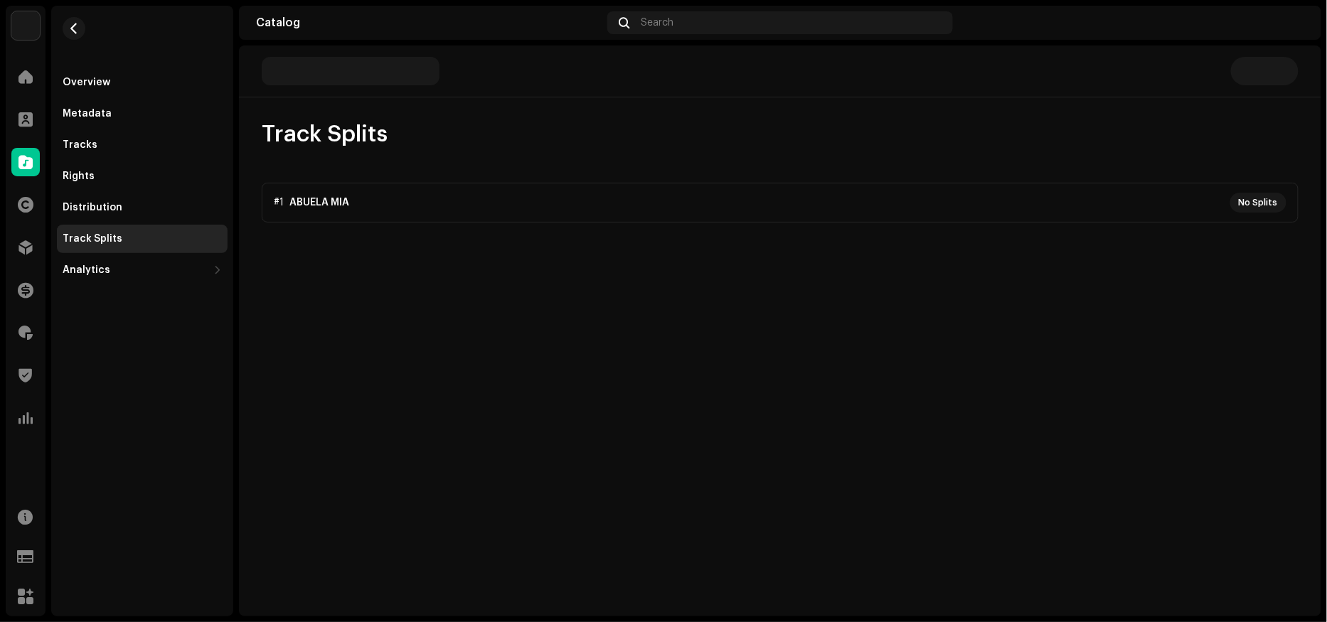
click at [397, 208] on p-accordion "#1 ABUELA MIA No Splits" at bounding box center [780, 203] width 1037 height 40
click at [68, 25] on button "button" at bounding box center [74, 28] width 23 height 23
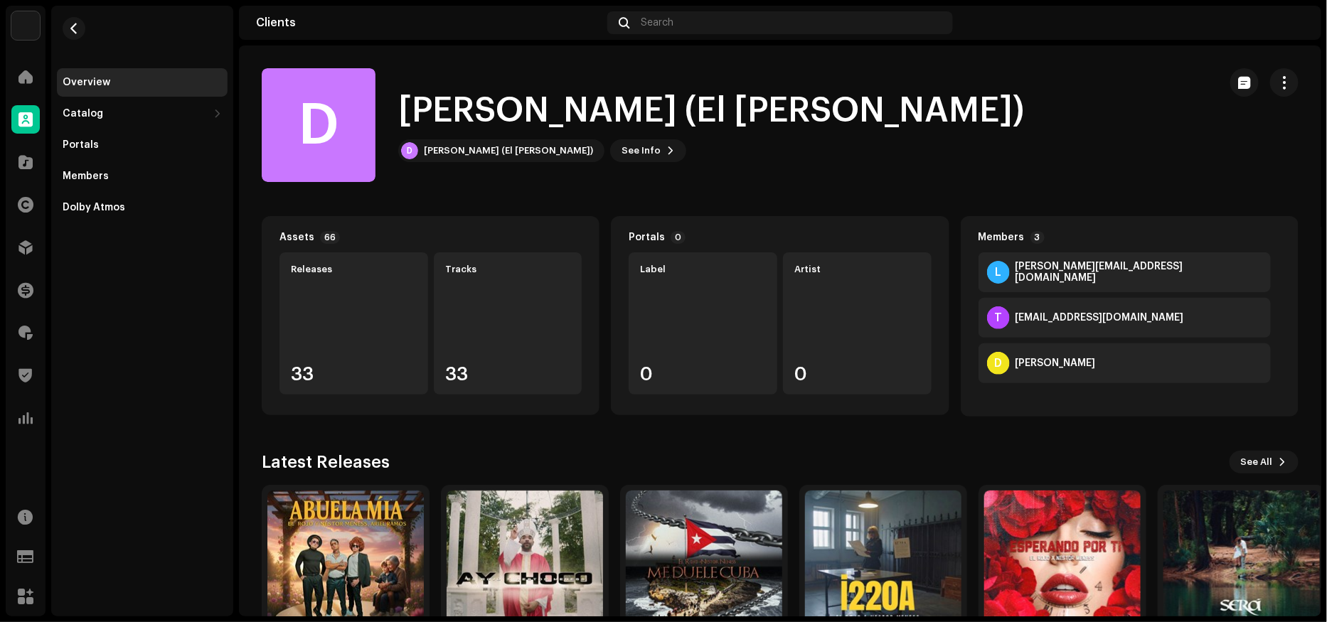
scroll to position [95, 0]
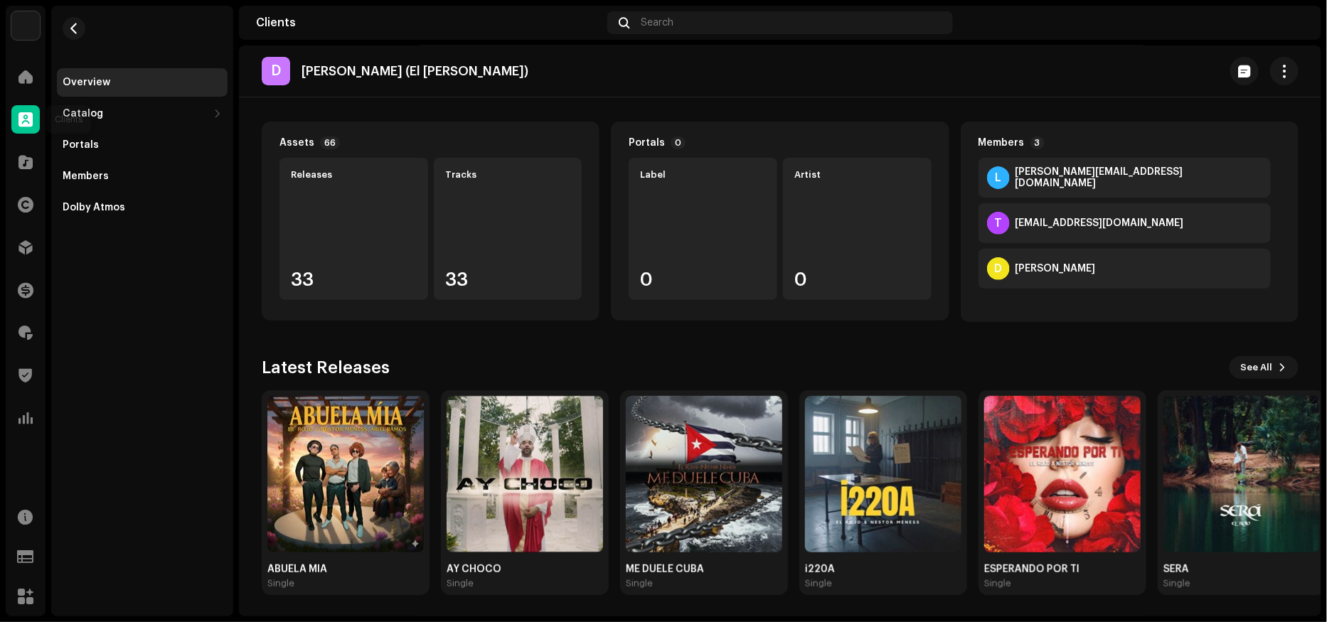
click at [23, 127] on div at bounding box center [25, 119] width 28 height 28
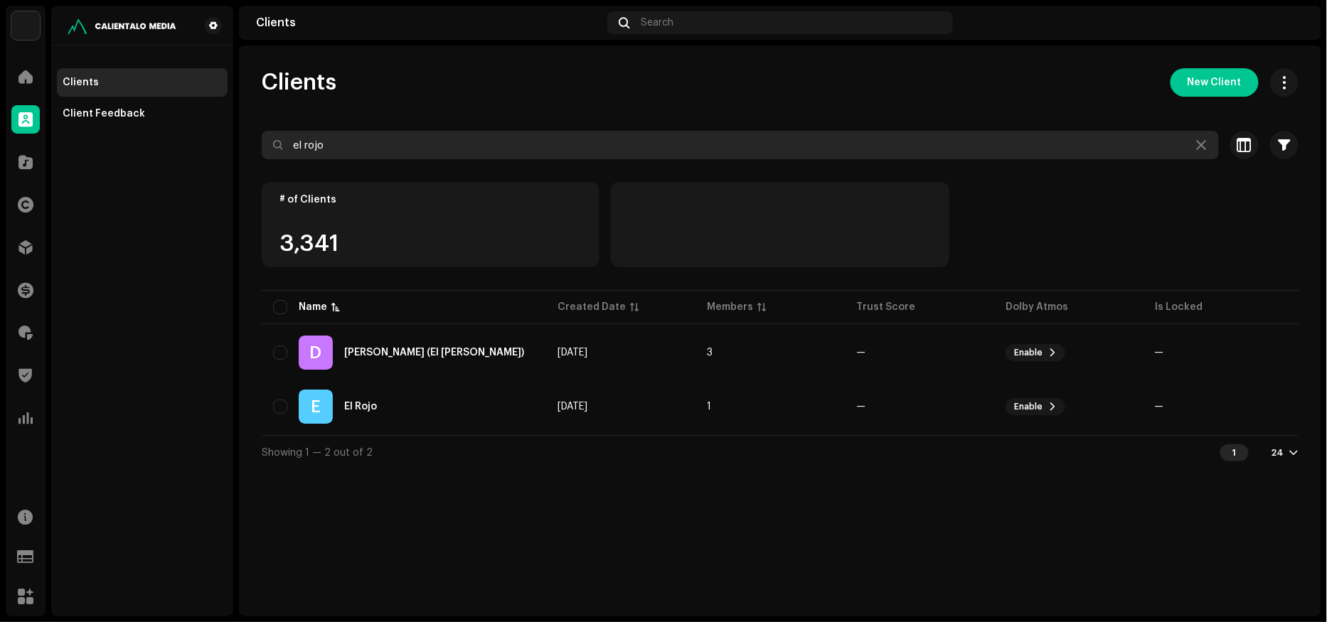
click at [386, 149] on input "el rojo" at bounding box center [740, 145] width 957 height 28
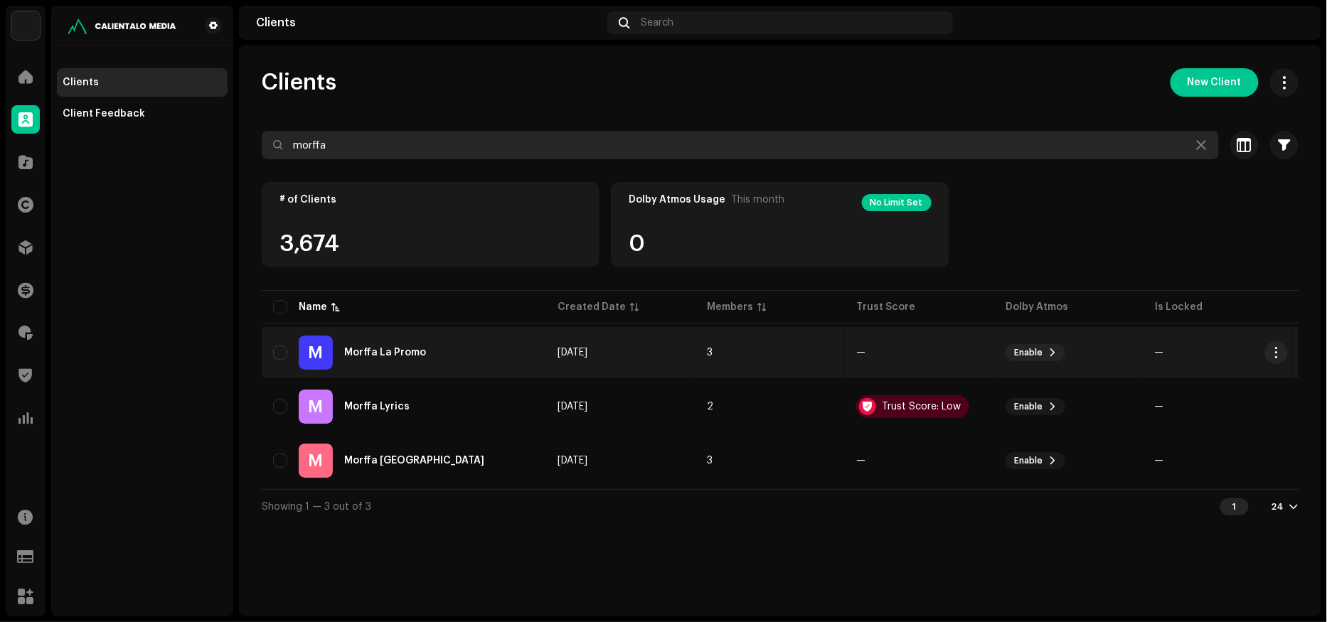
type input "morffa"
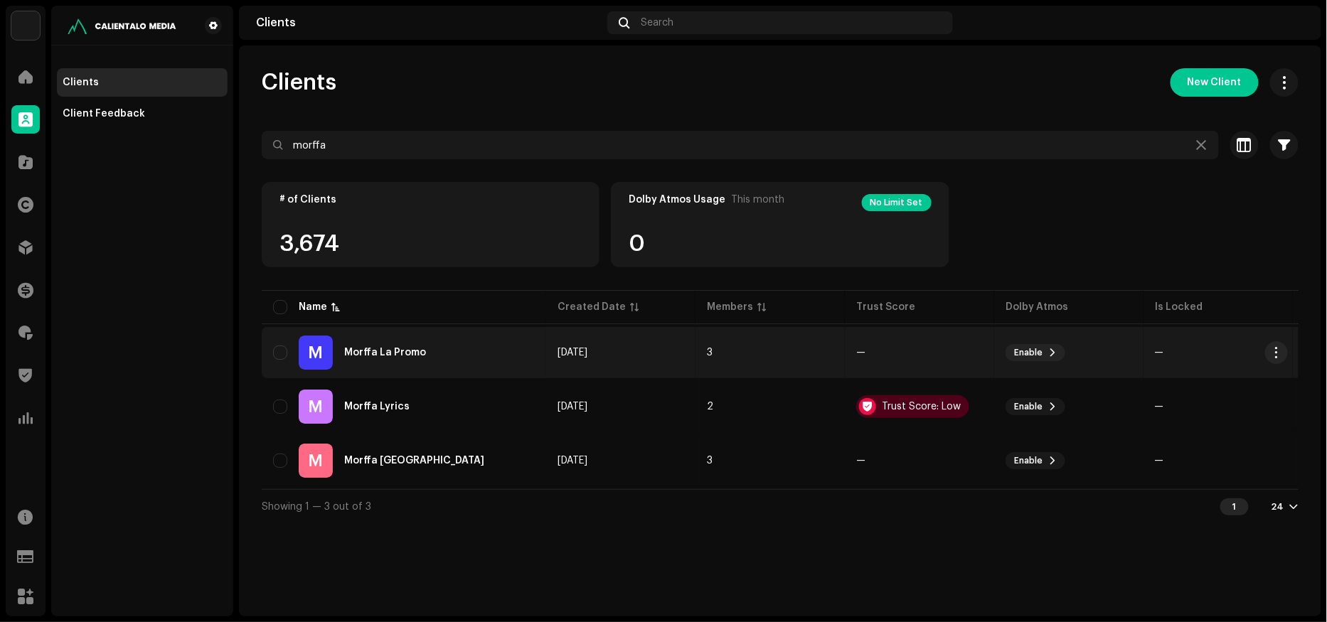
click at [472, 359] on div "M Morffa La Promo" at bounding box center [404, 353] width 262 height 34
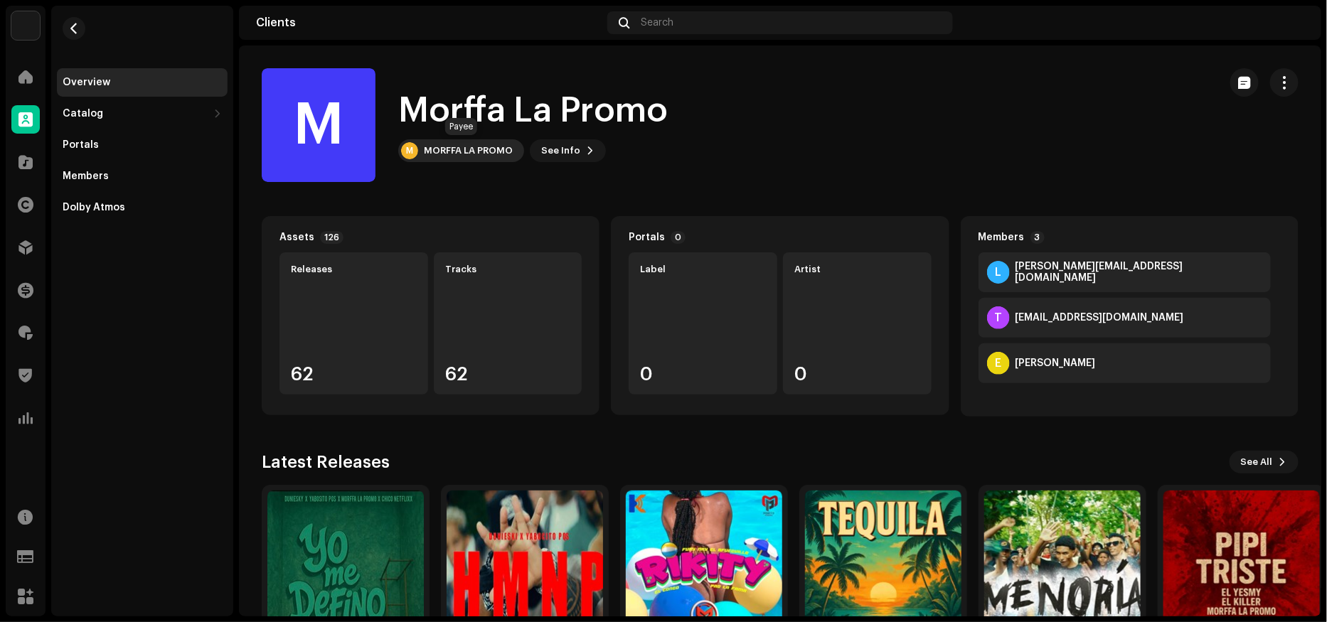
click at [442, 156] on div "M MORFFA LA PROMO" at bounding box center [461, 150] width 126 height 23
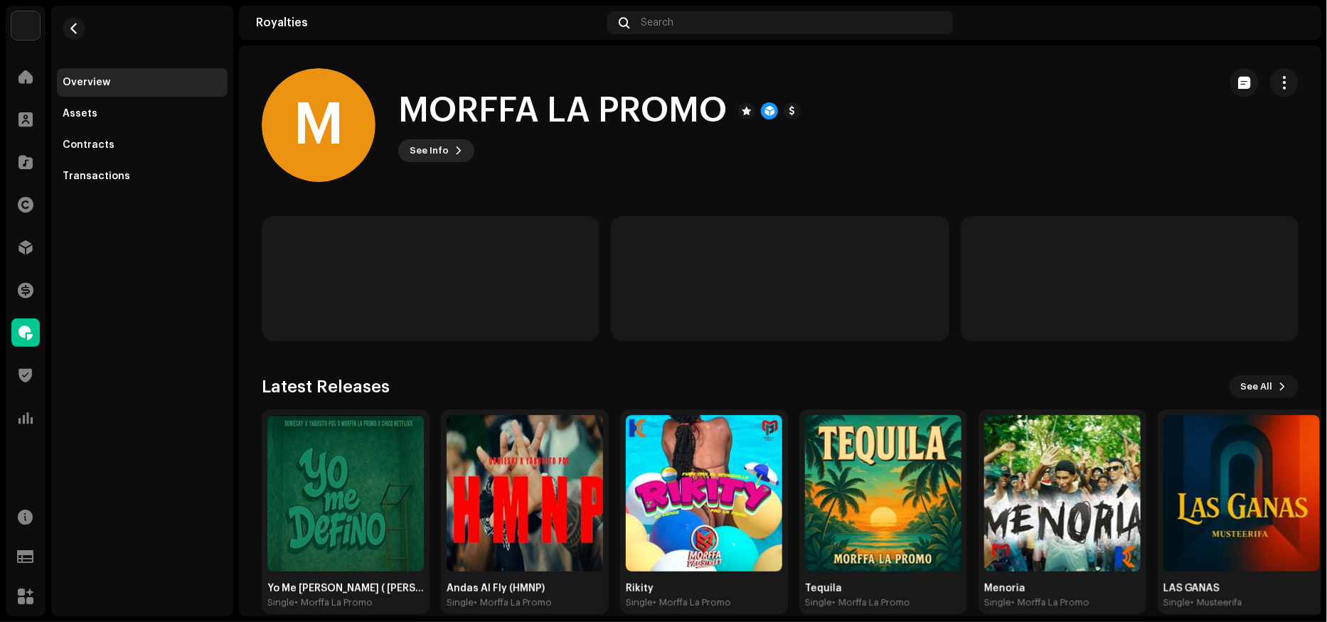
click at [441, 148] on span "See Info" at bounding box center [429, 151] width 39 height 28
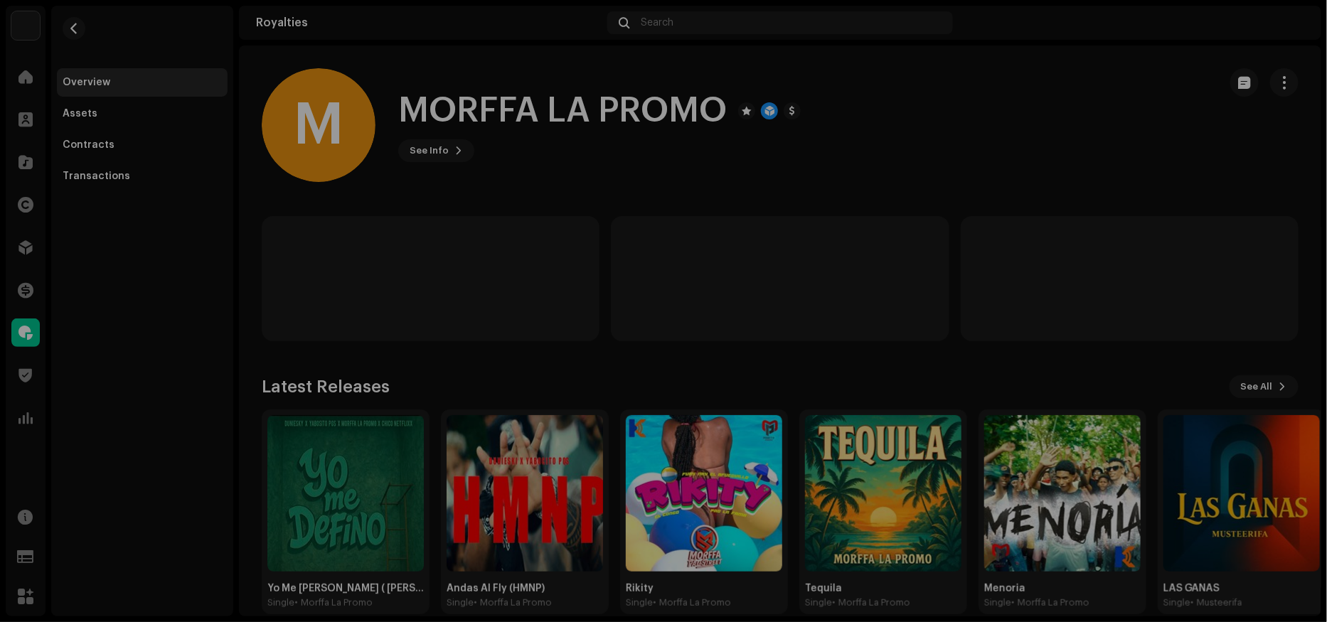
click at [370, 238] on div "M MORFFA LA PROMO 578141 Type Distribution Payee Pay To Name [PERSON_NAME] Emai…" at bounding box center [663, 311] width 1327 height 622
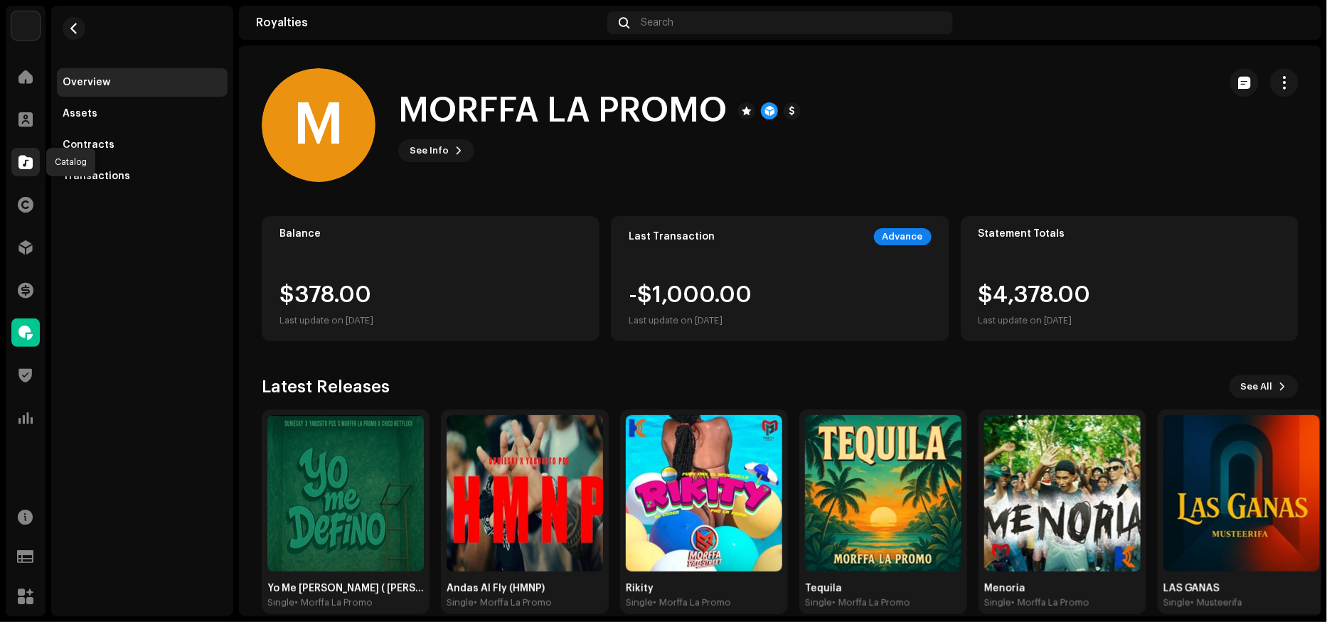
click at [28, 158] on span at bounding box center [25, 161] width 14 height 11
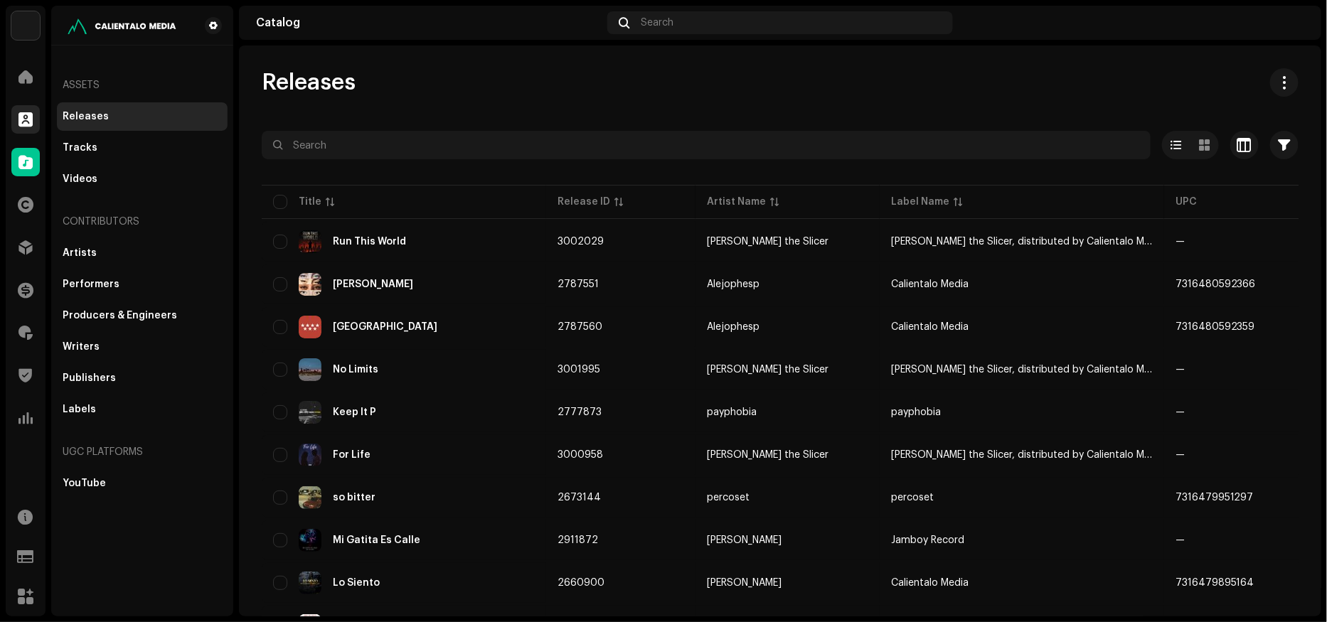
click at [19, 117] on span at bounding box center [25, 119] width 14 height 11
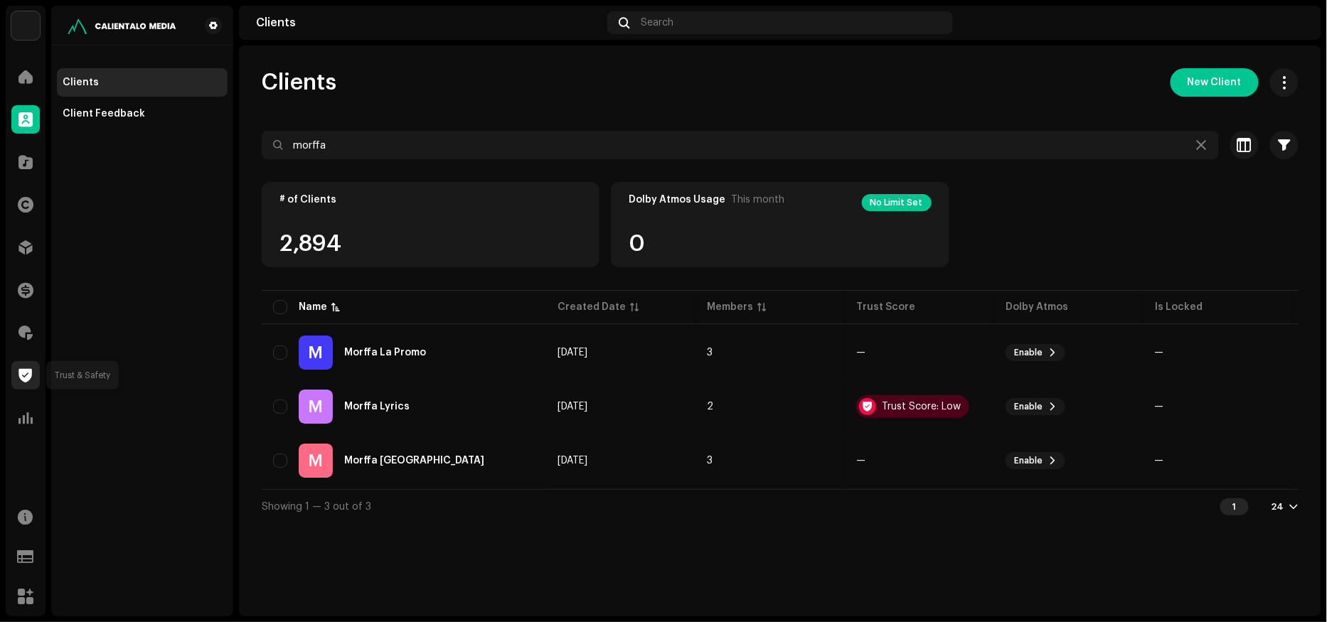
click at [25, 373] on span at bounding box center [26, 375] width 14 height 11
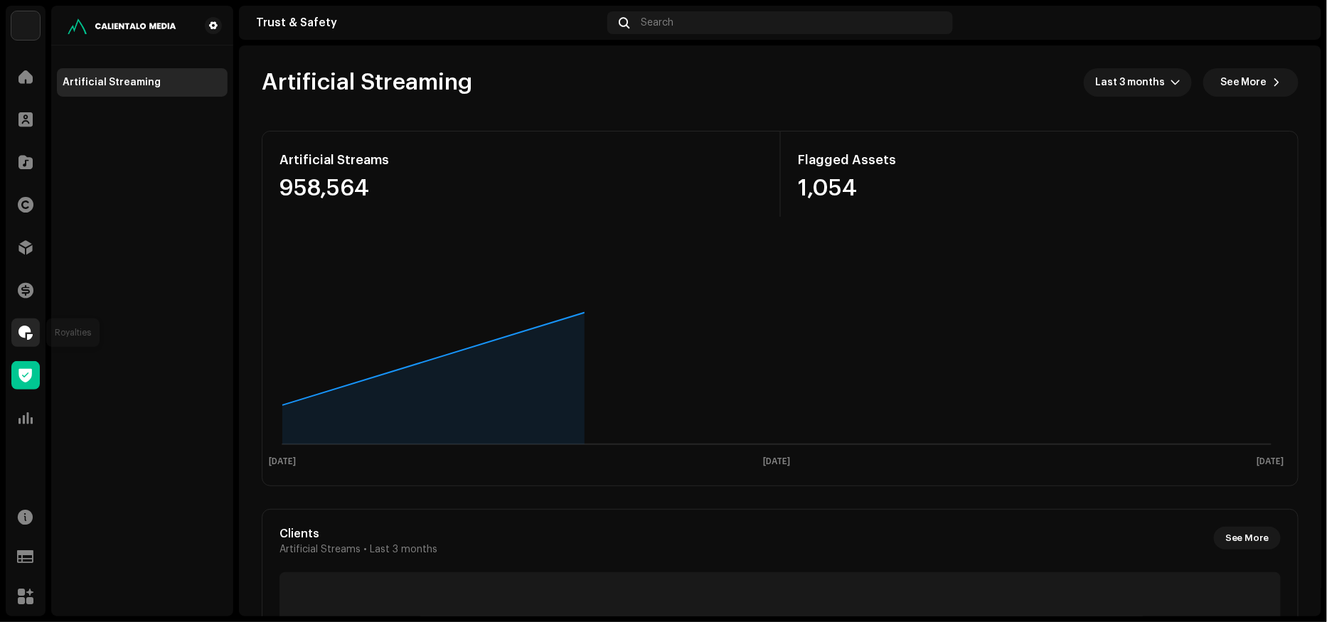
click at [33, 326] on div at bounding box center [25, 333] width 28 height 28
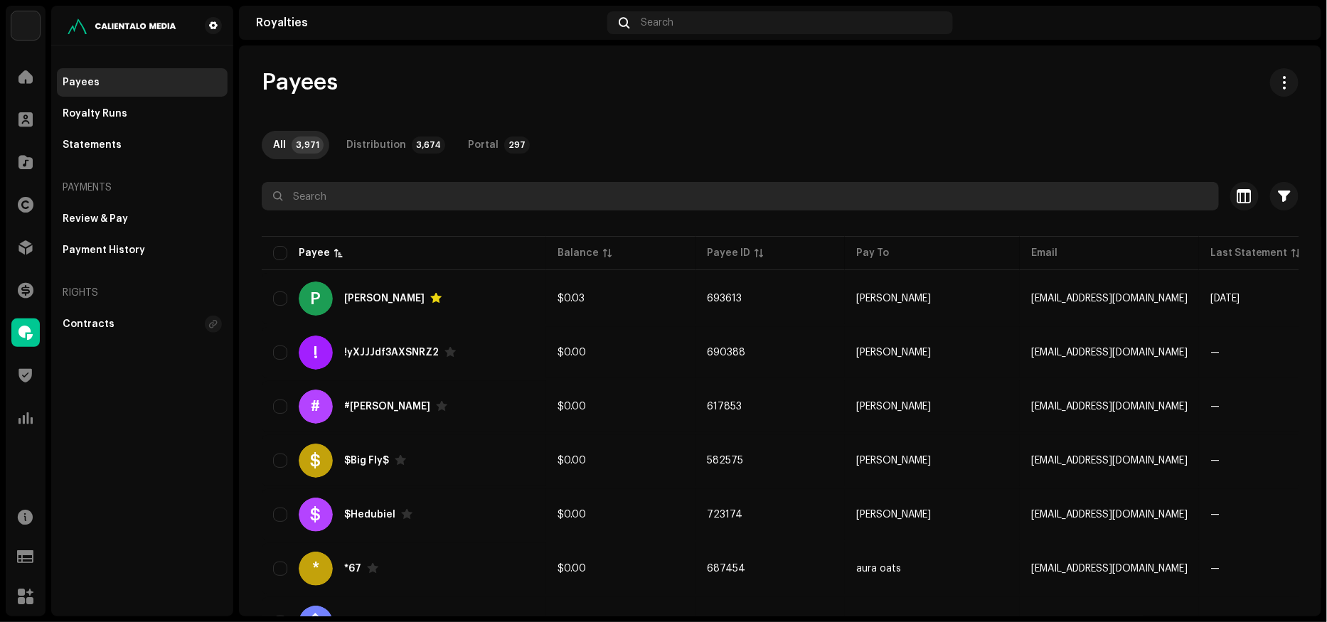
click at [366, 189] on input "text" at bounding box center [740, 196] width 957 height 28
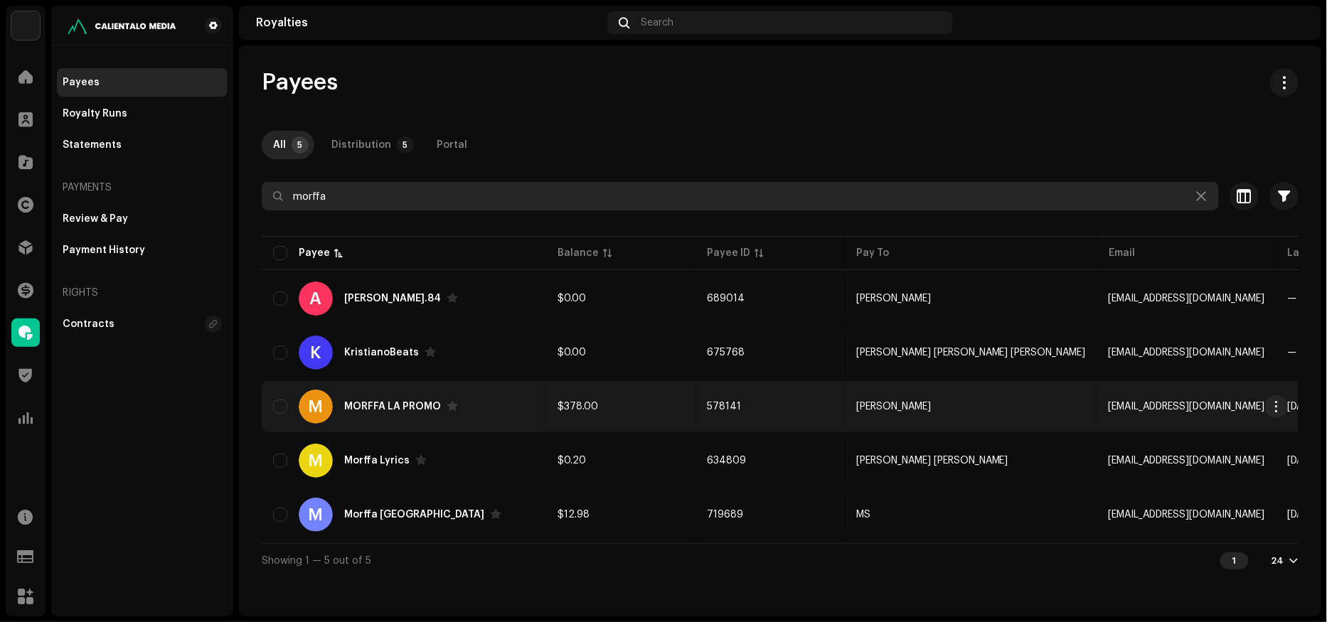
type input "morffa"
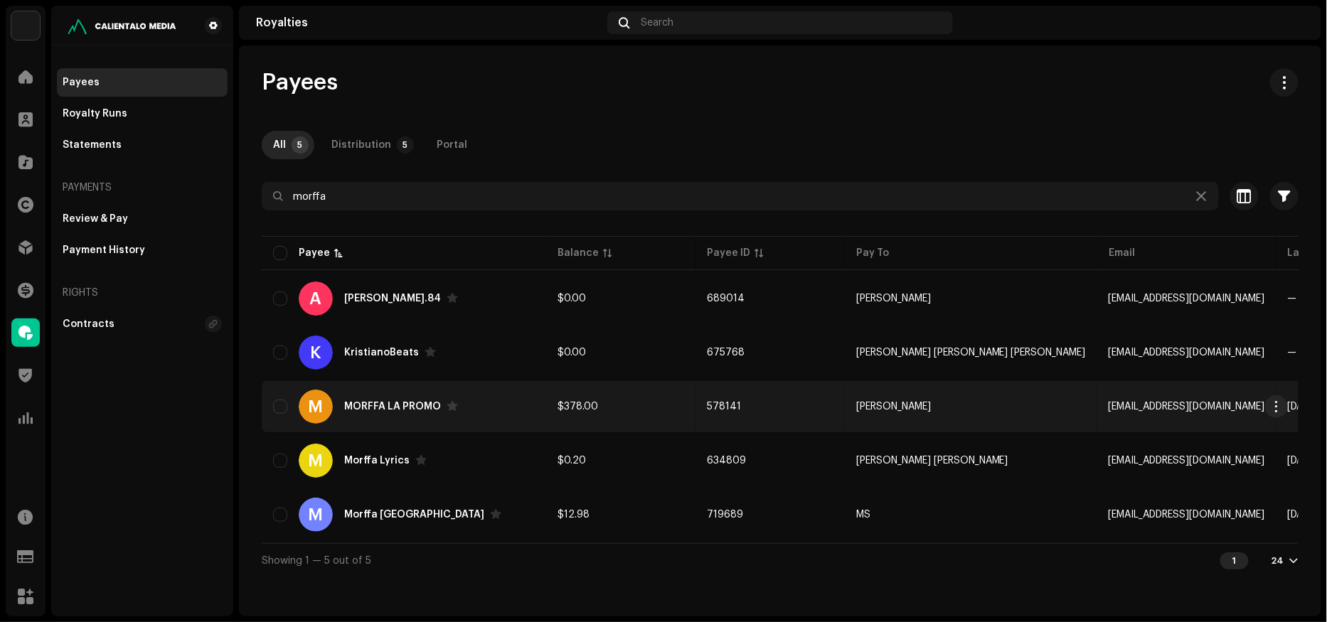
click at [489, 410] on div "M MORFFA LA PROMO" at bounding box center [404, 407] width 262 height 34
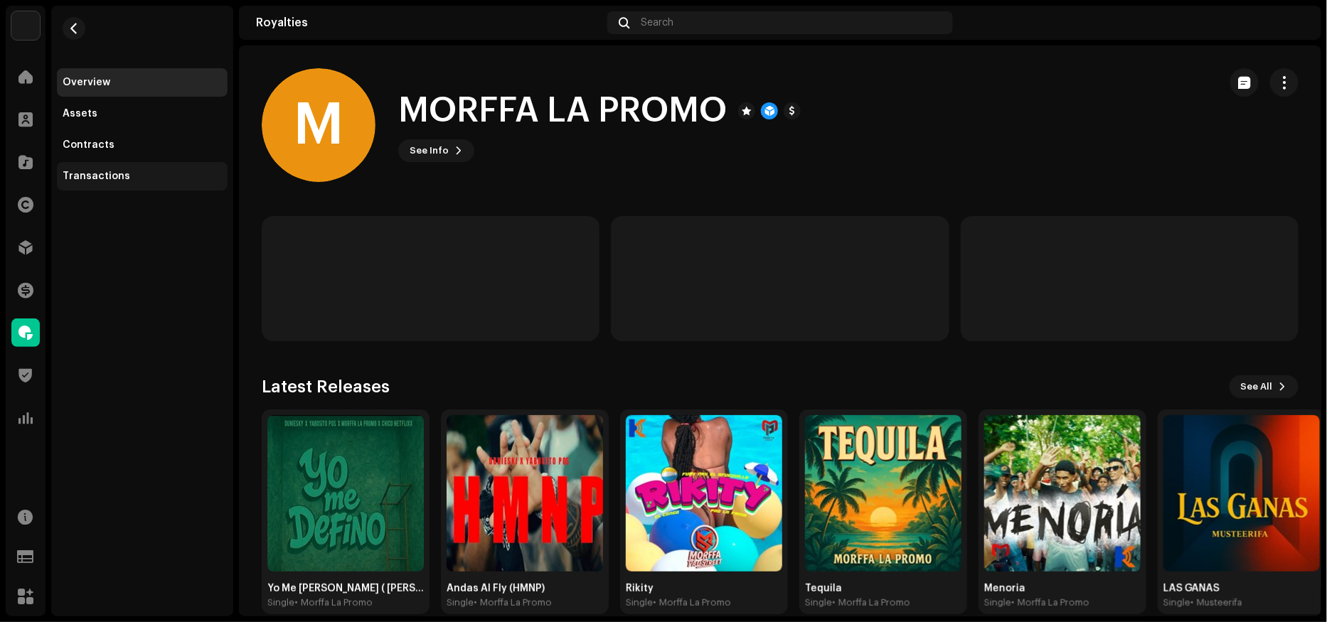
click at [109, 173] on div "Transactions" at bounding box center [97, 176] width 68 height 11
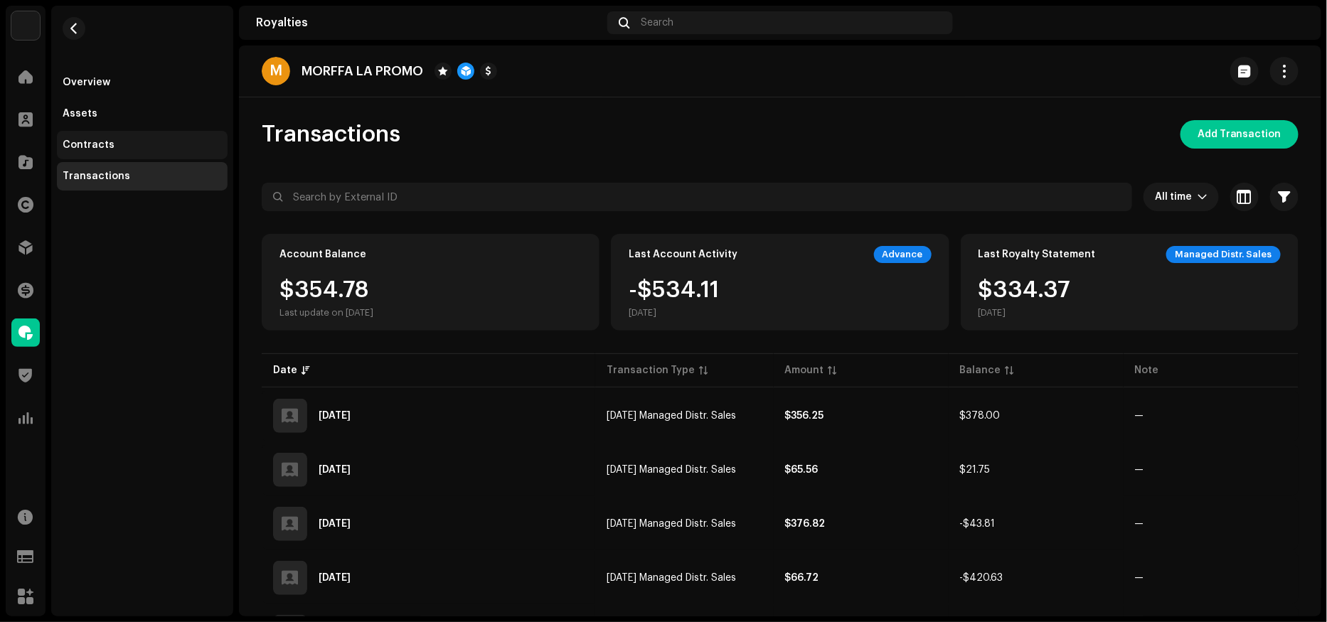
click at [97, 137] on div "Contracts" at bounding box center [142, 145] width 171 height 28
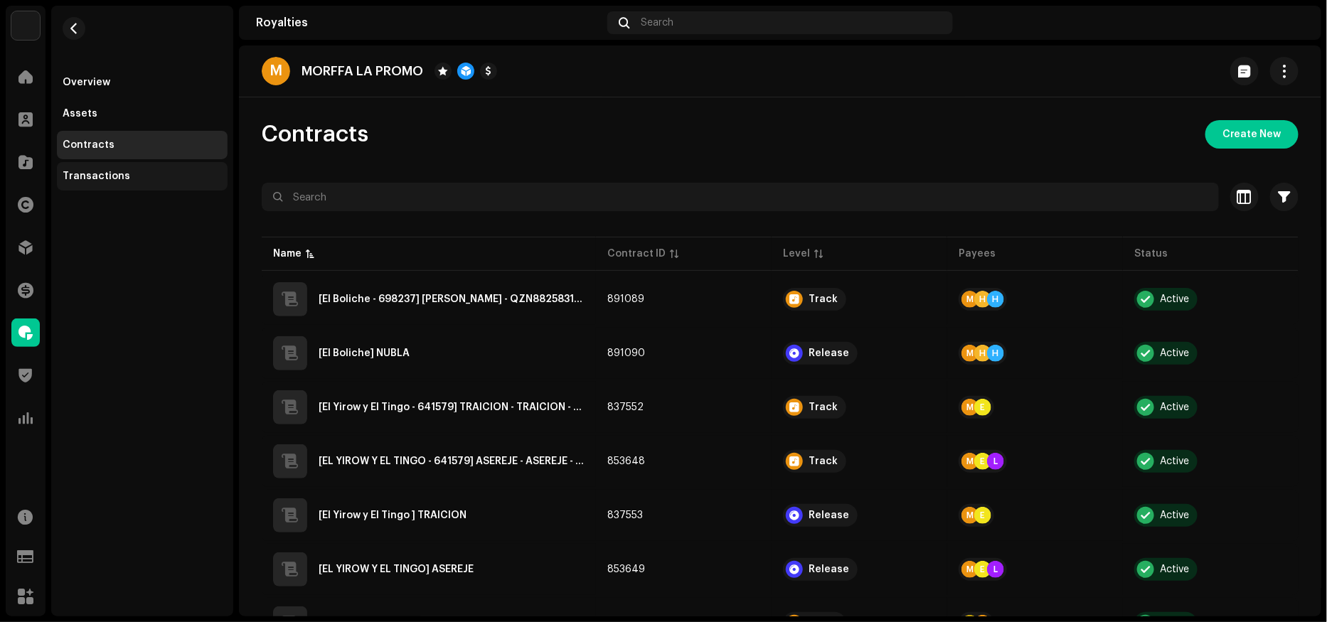
click at [100, 170] on div "Transactions" at bounding box center [142, 176] width 171 height 28
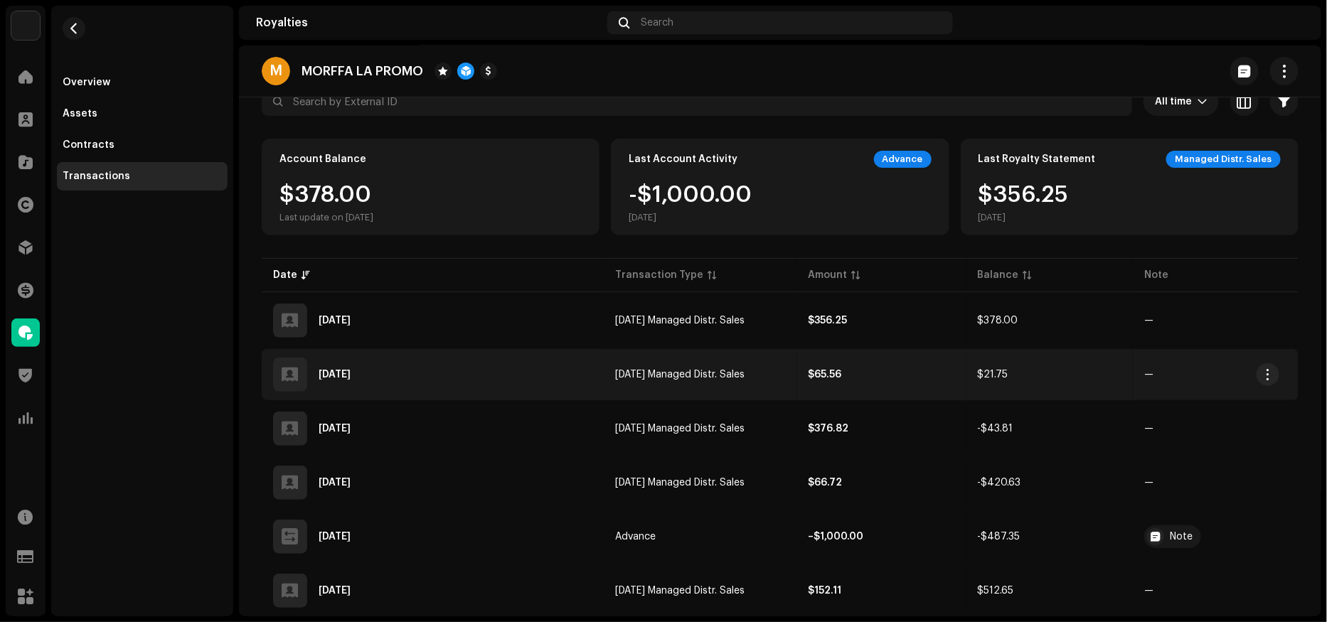
scroll to position [127, 0]
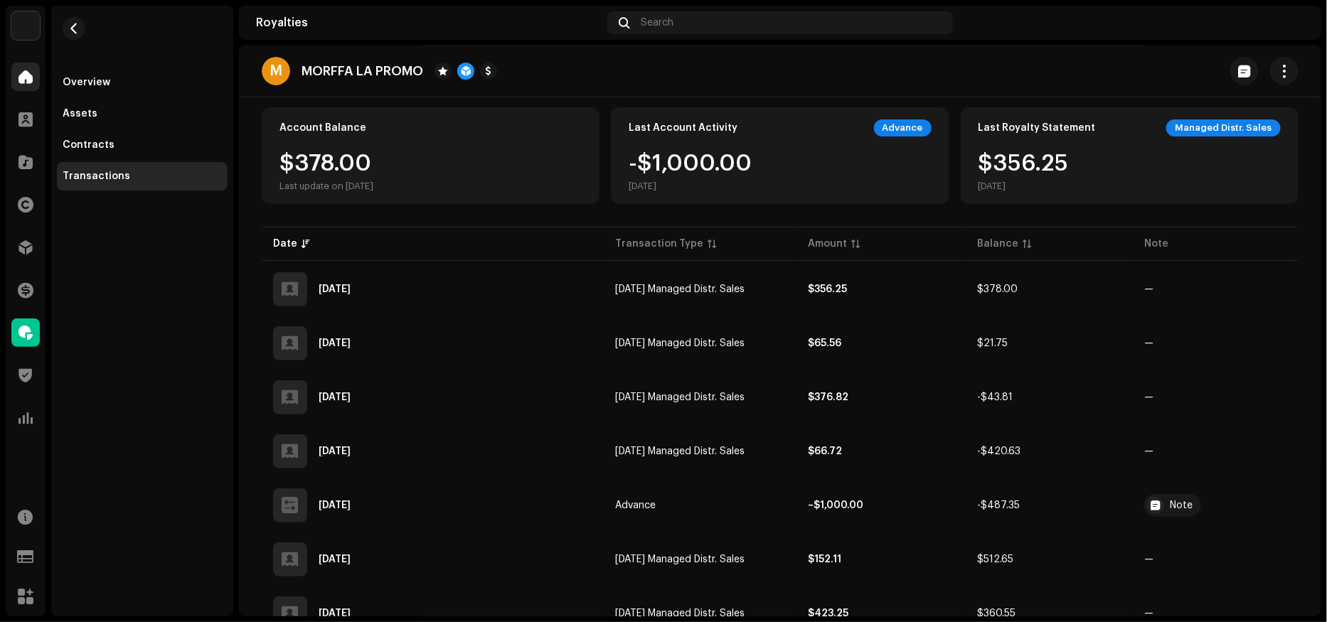
click at [23, 72] on span at bounding box center [25, 76] width 14 height 11
